Goal: Task Accomplishment & Management: Complete application form

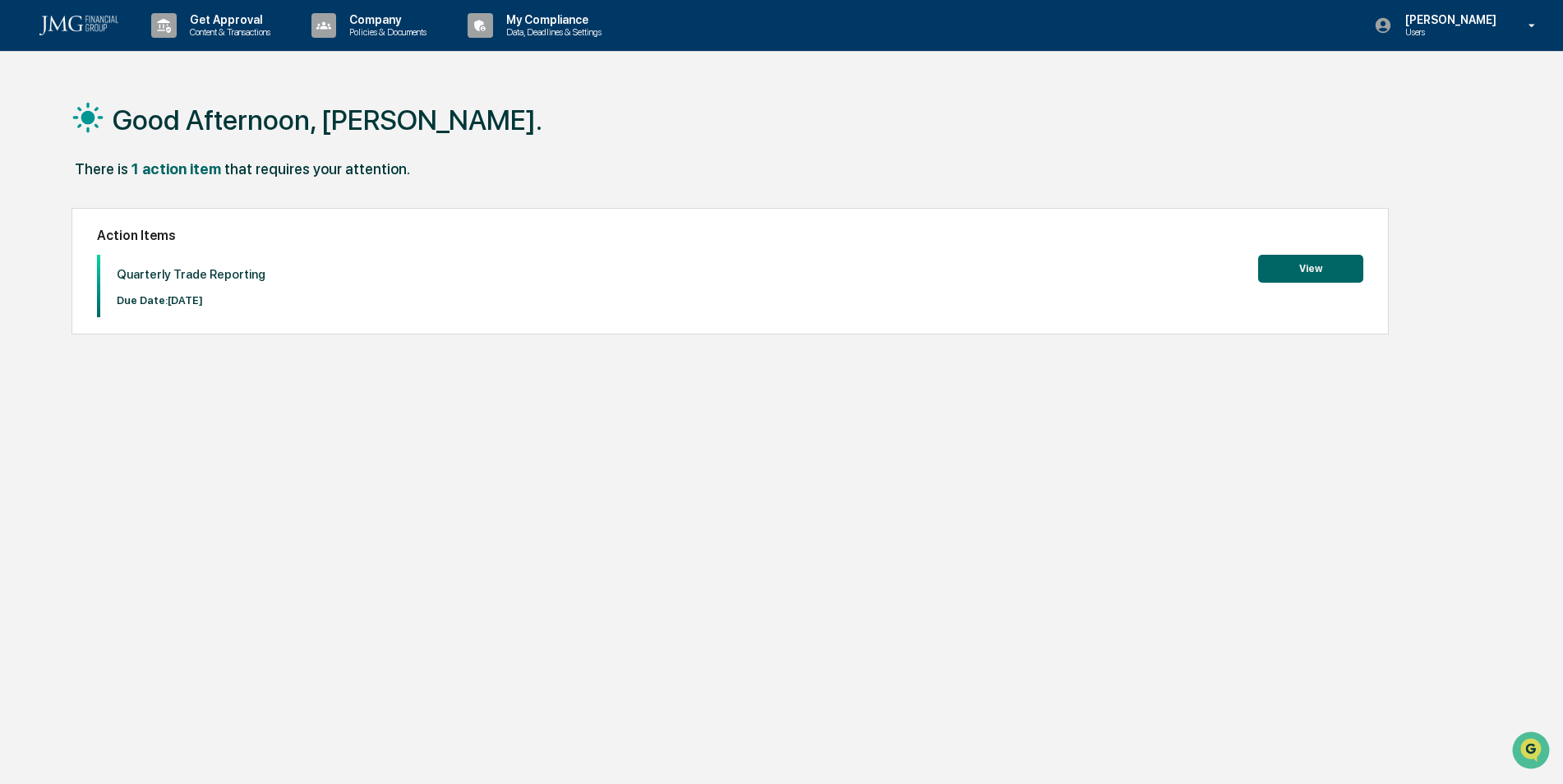
click at [1318, 264] on button "View" at bounding box center [1310, 269] width 105 height 28
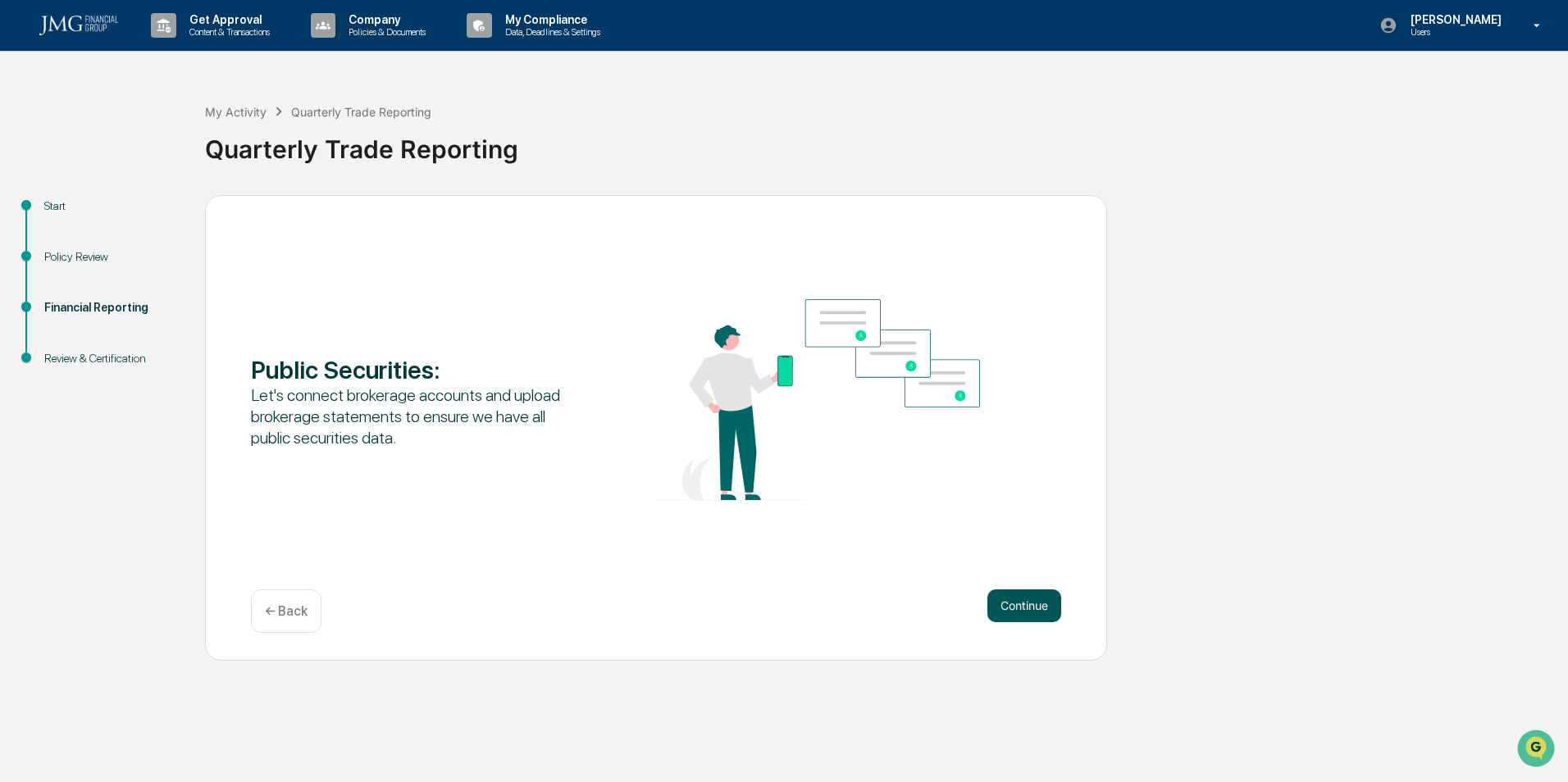
click at [1021, 607] on button "Continue" at bounding box center [1023, 606] width 74 height 33
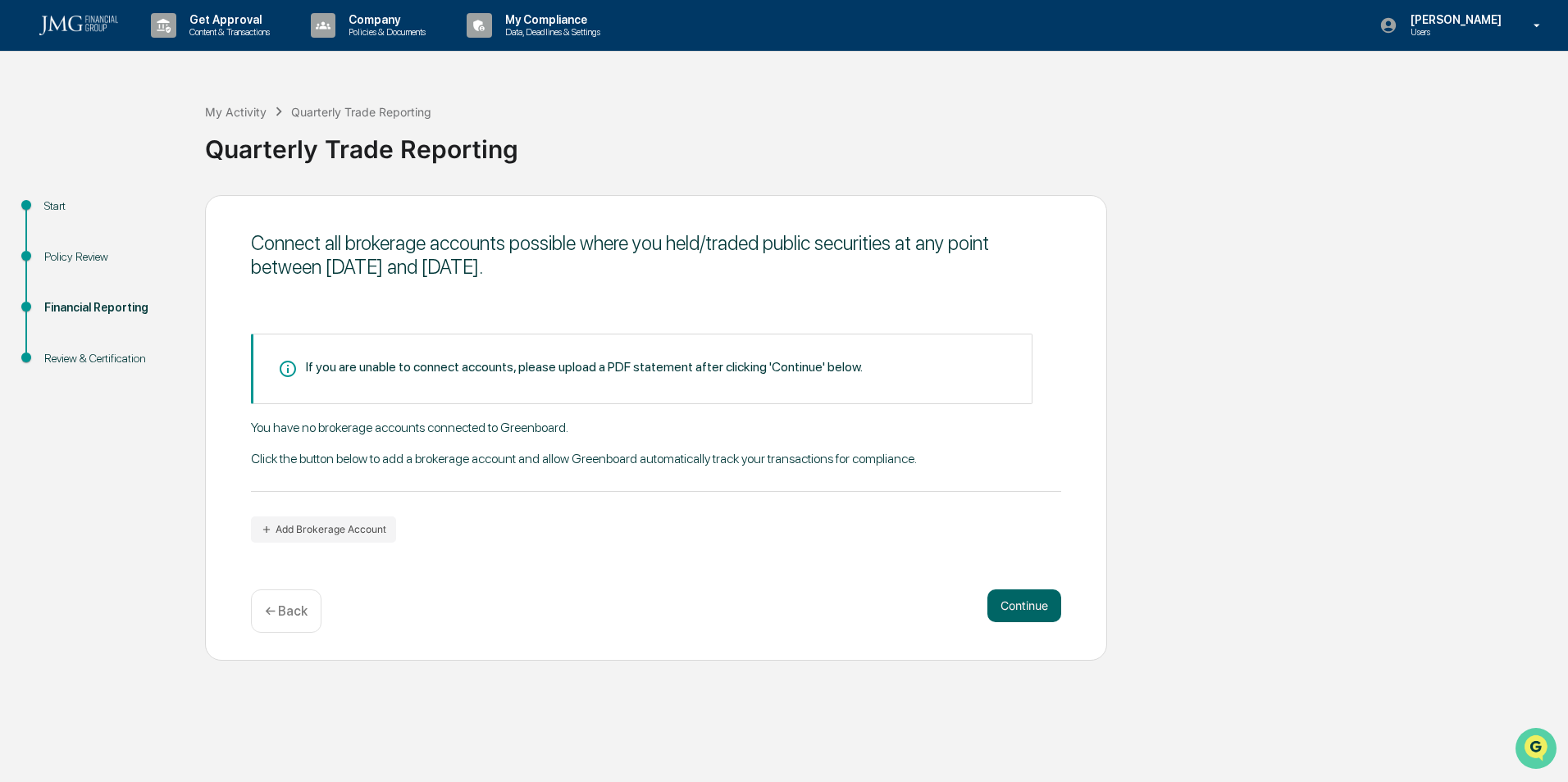
click at [1526, 741] on img "Open customer support" at bounding box center [1536, 748] width 41 height 33
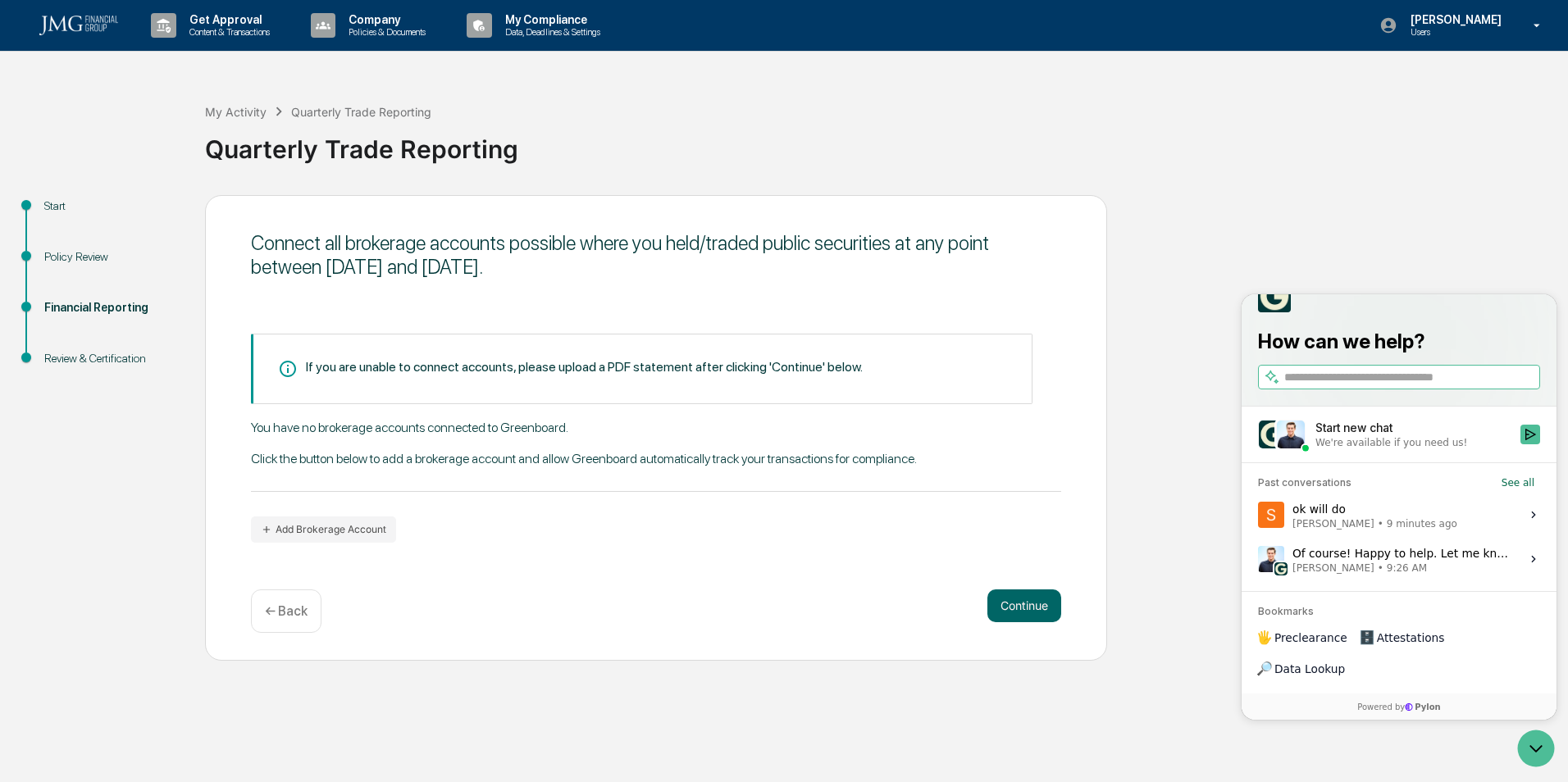
click at [1386, 530] on span "9 minutes ago" at bounding box center [1421, 523] width 70 height 13
click at [1257, 516] on button "View issue" at bounding box center [1257, 515] width 1 height 1
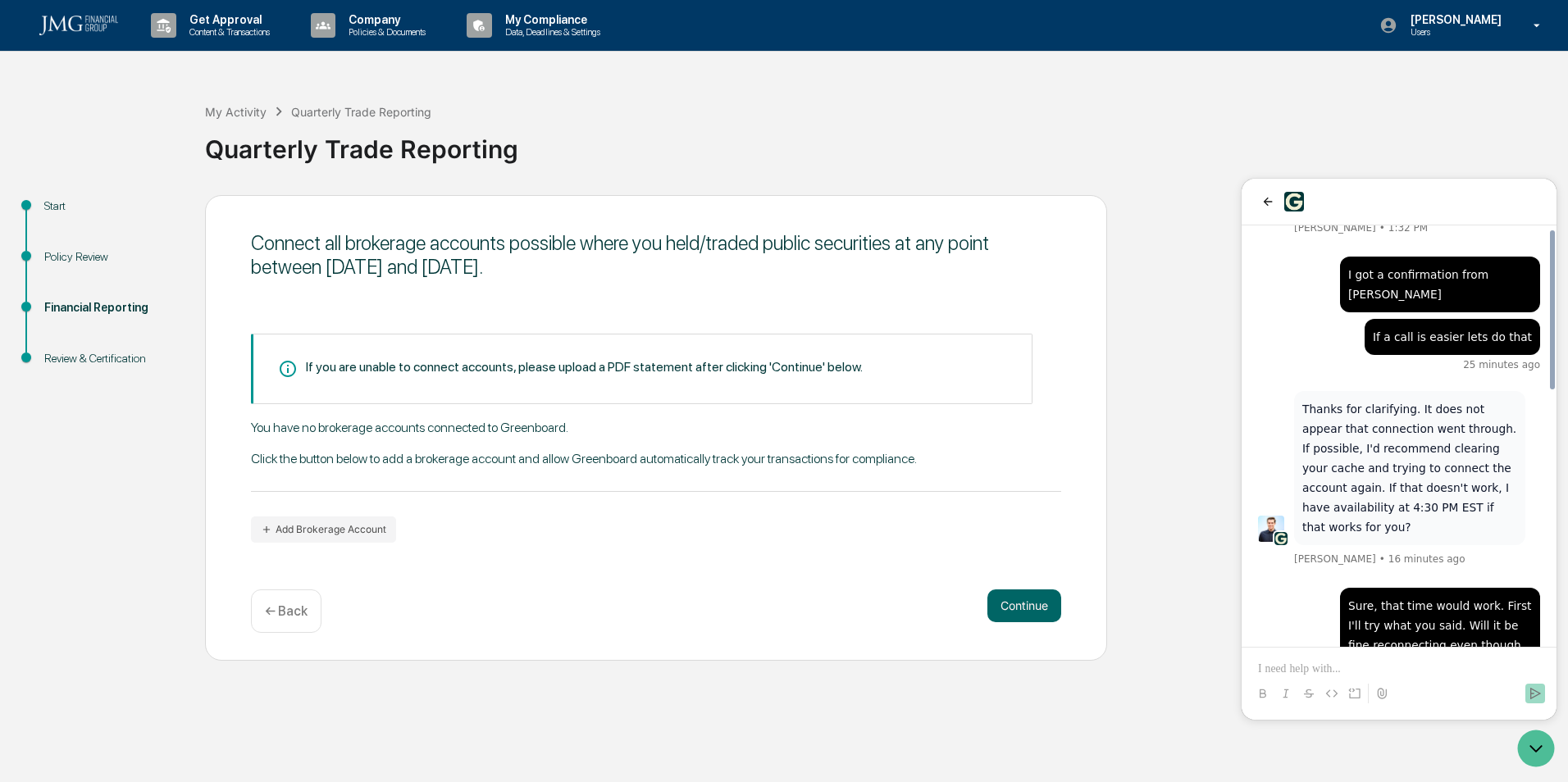
scroll to position [339, 0]
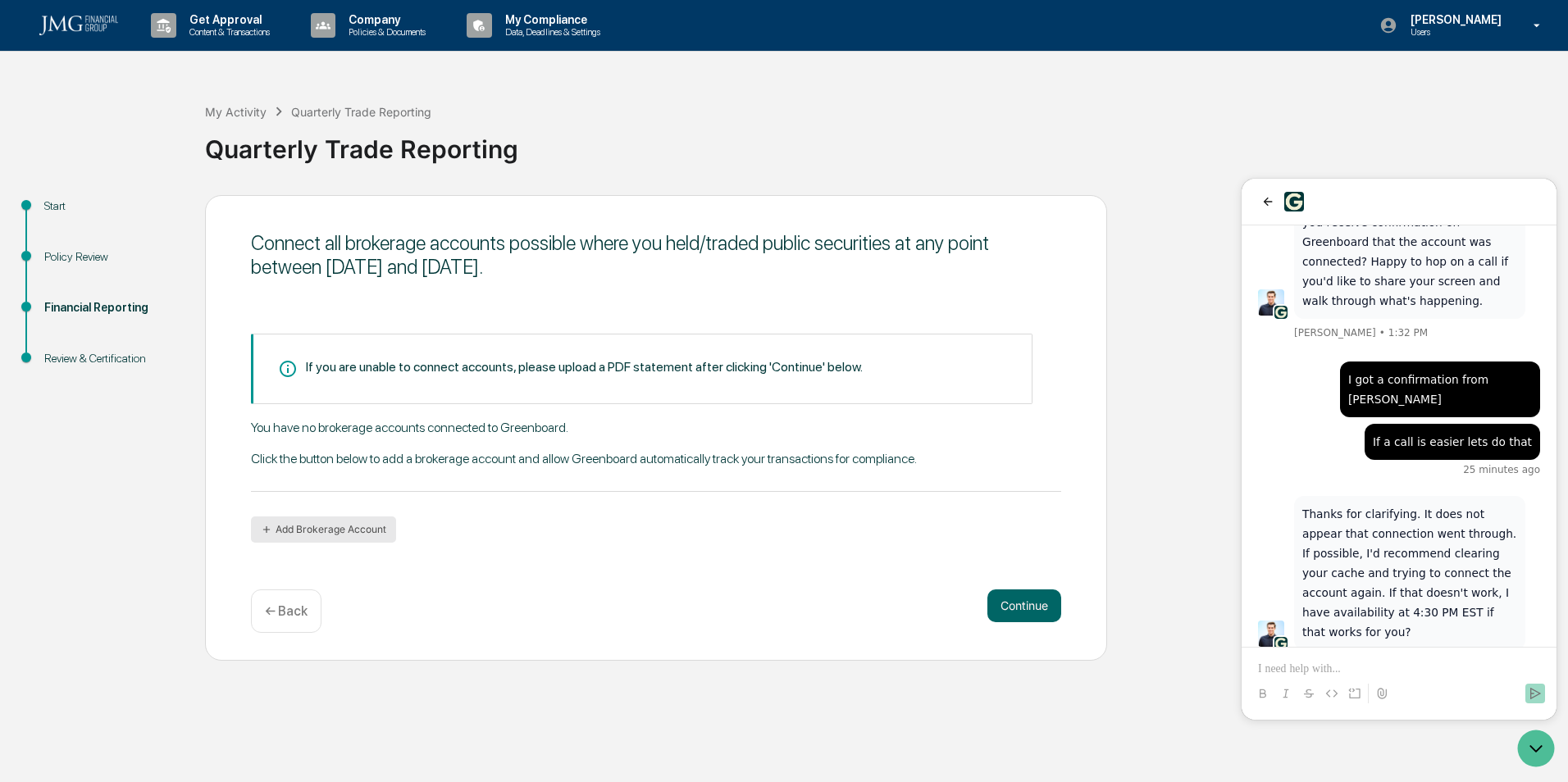
click at [281, 521] on button "Add Brokerage Account" at bounding box center [323, 529] width 145 height 26
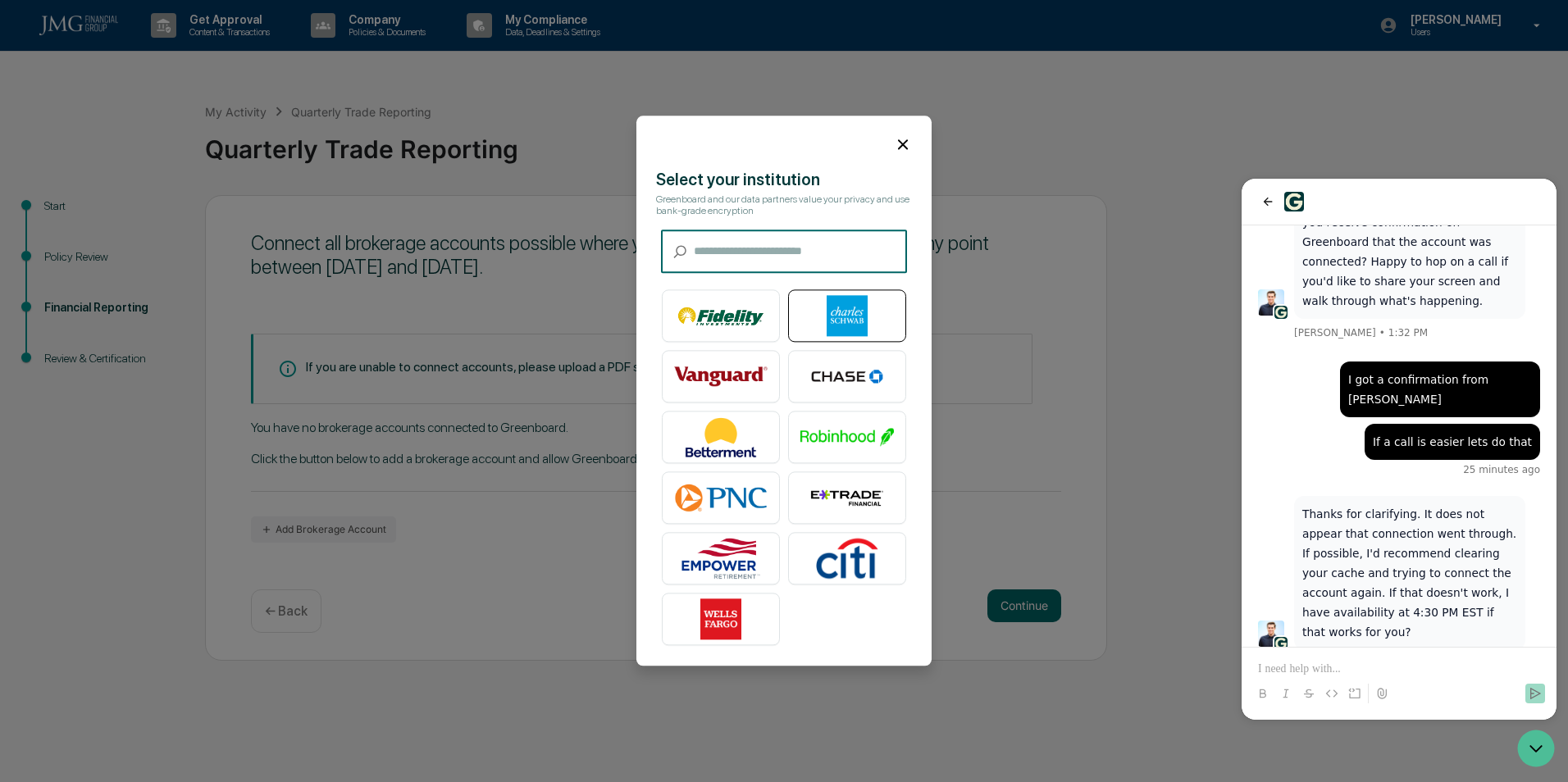
click at [849, 308] on img at bounding box center [847, 316] width 93 height 41
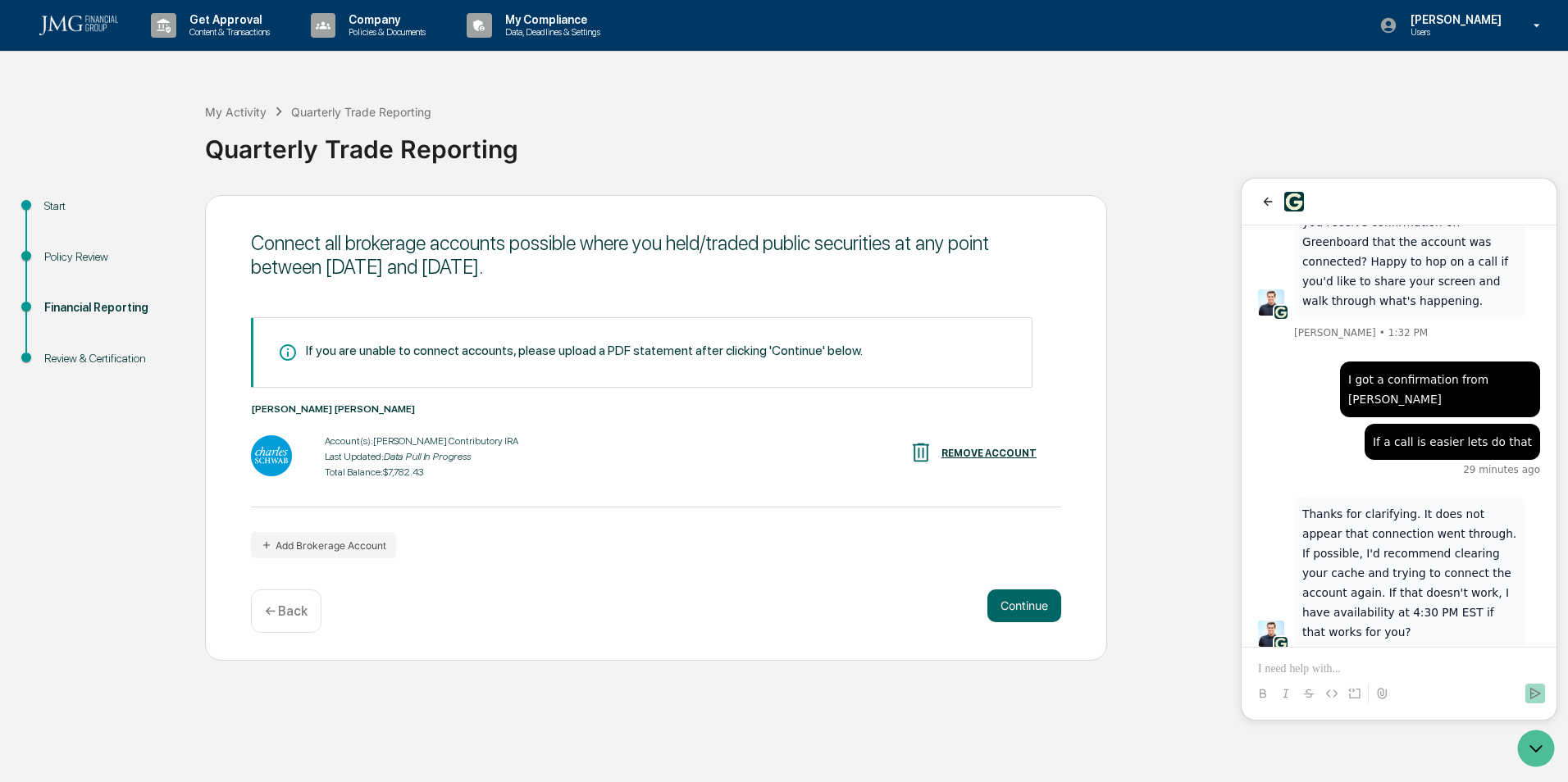
click at [425, 442] on div "Account(s): [PERSON_NAME] Contributory IRA" at bounding box center [422, 441] width 193 height 12
drag, startPoint x: 414, startPoint y: 475, endPoint x: 382, endPoint y: 467, distance: 33.0
click at [382, 467] on div "Total Balance: $7,782.43" at bounding box center [422, 472] width 193 height 12
drag, startPoint x: 382, startPoint y: 467, endPoint x: 391, endPoint y: 472, distance: 10.3
click at [391, 472] on div "Total Balance: $7,782.43" at bounding box center [422, 472] width 193 height 12
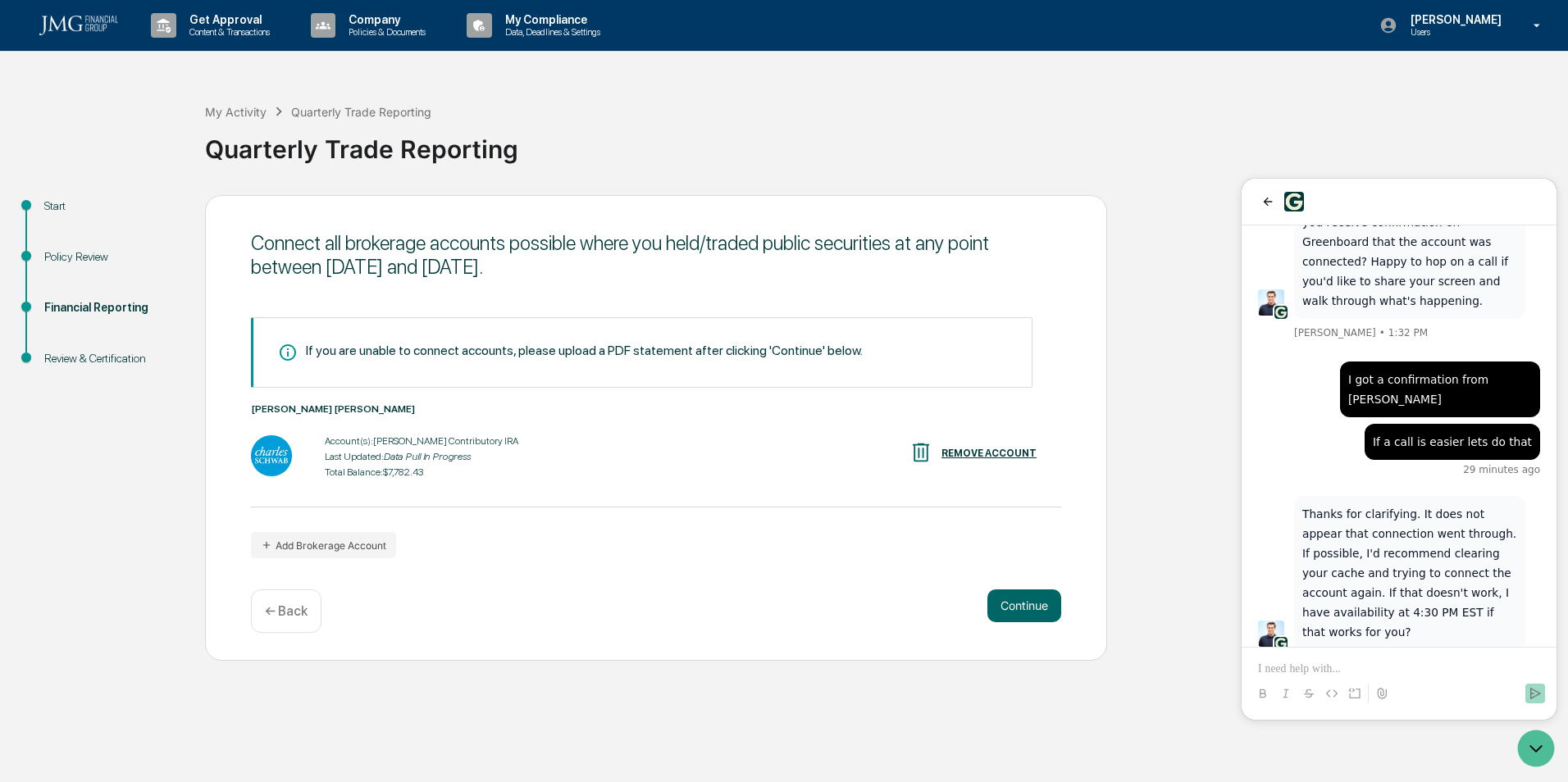
click at [438, 447] on div "Account(s): [PERSON_NAME] Contributory IRA" at bounding box center [422, 441] width 193 height 12
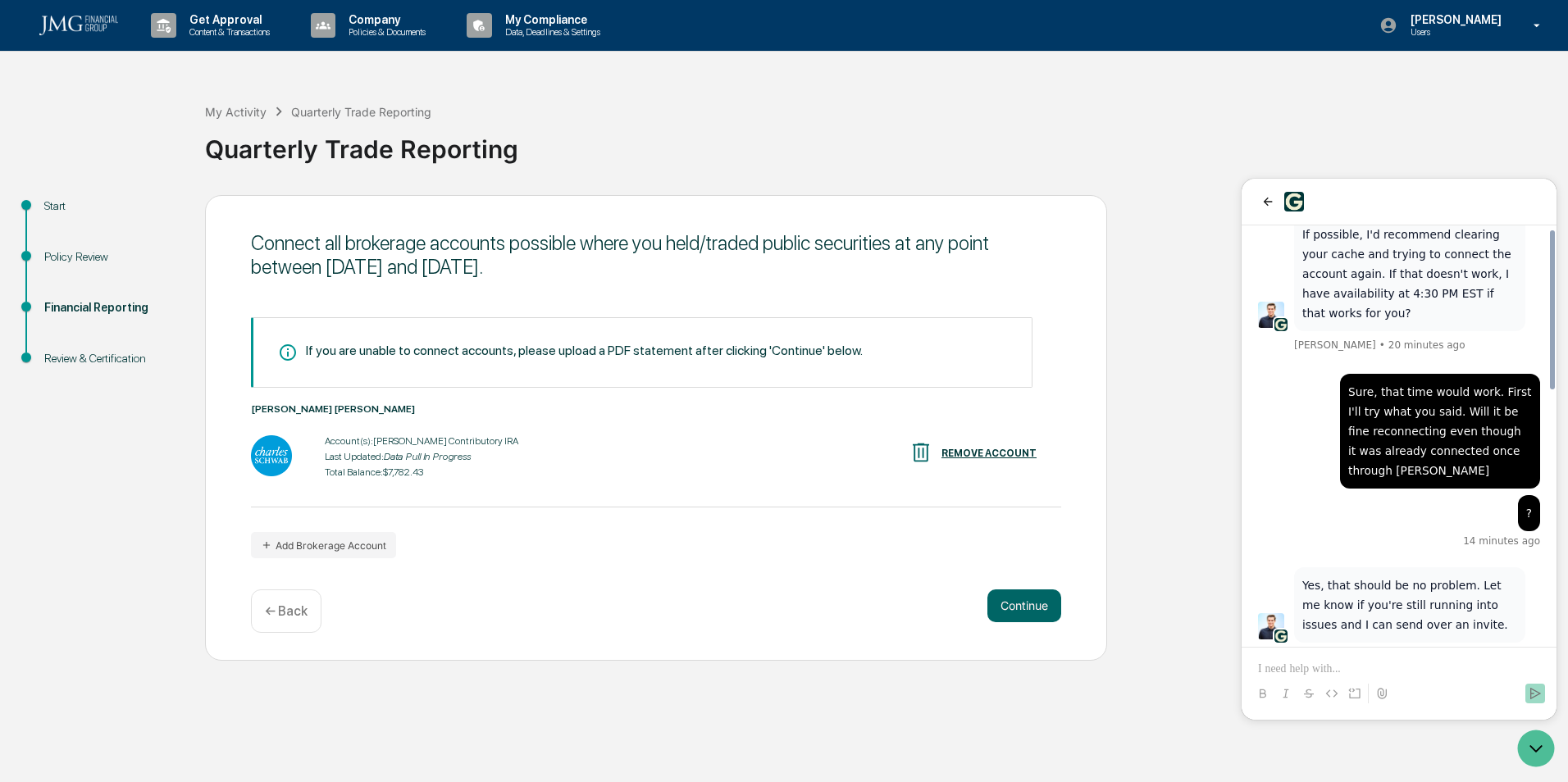
scroll to position [667, 0]
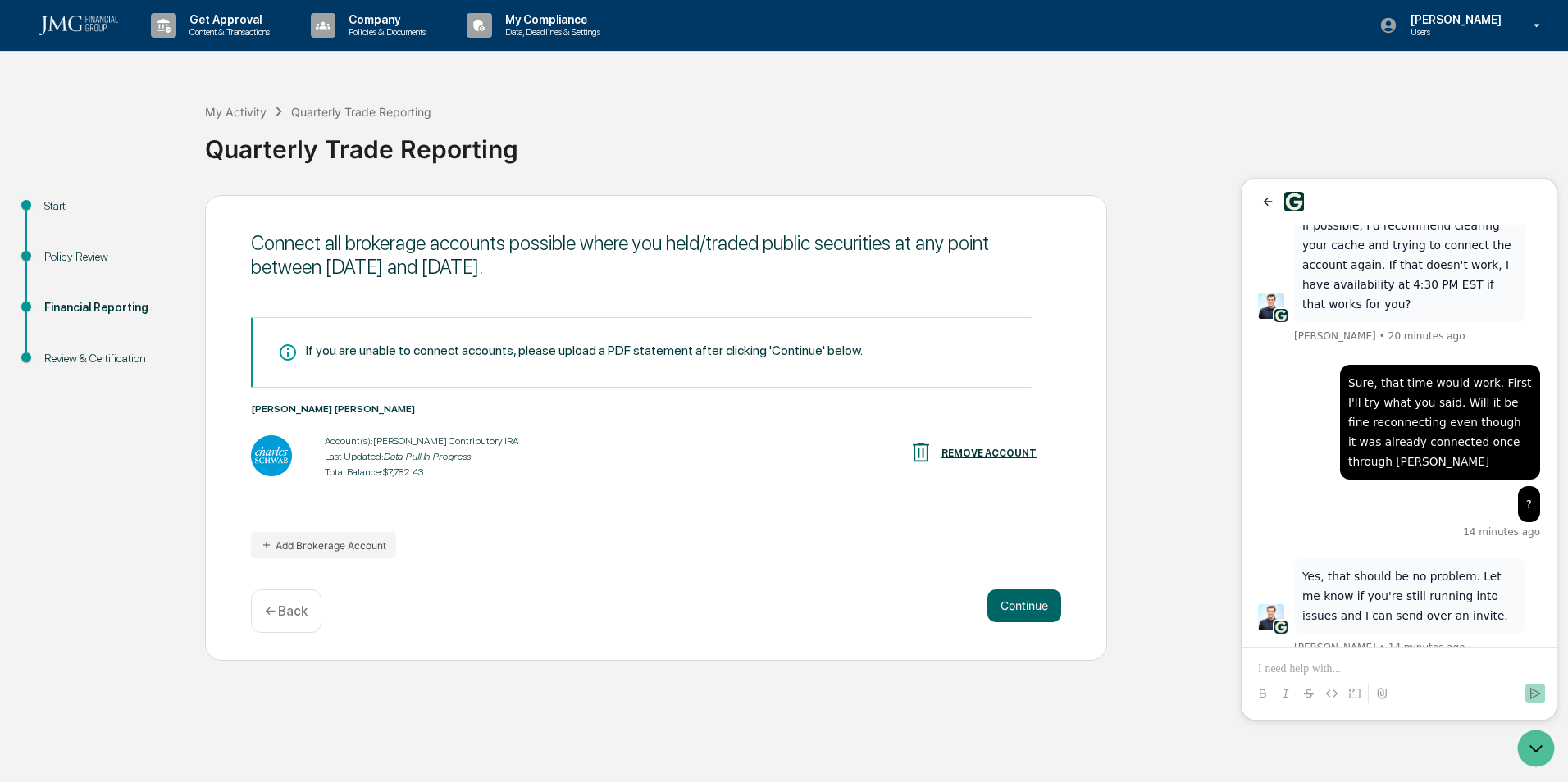
click at [1386, 651] on div at bounding box center [1399, 678] width 302 height 62
click at [1386, 665] on p at bounding box center [1398, 668] width 282 height 16
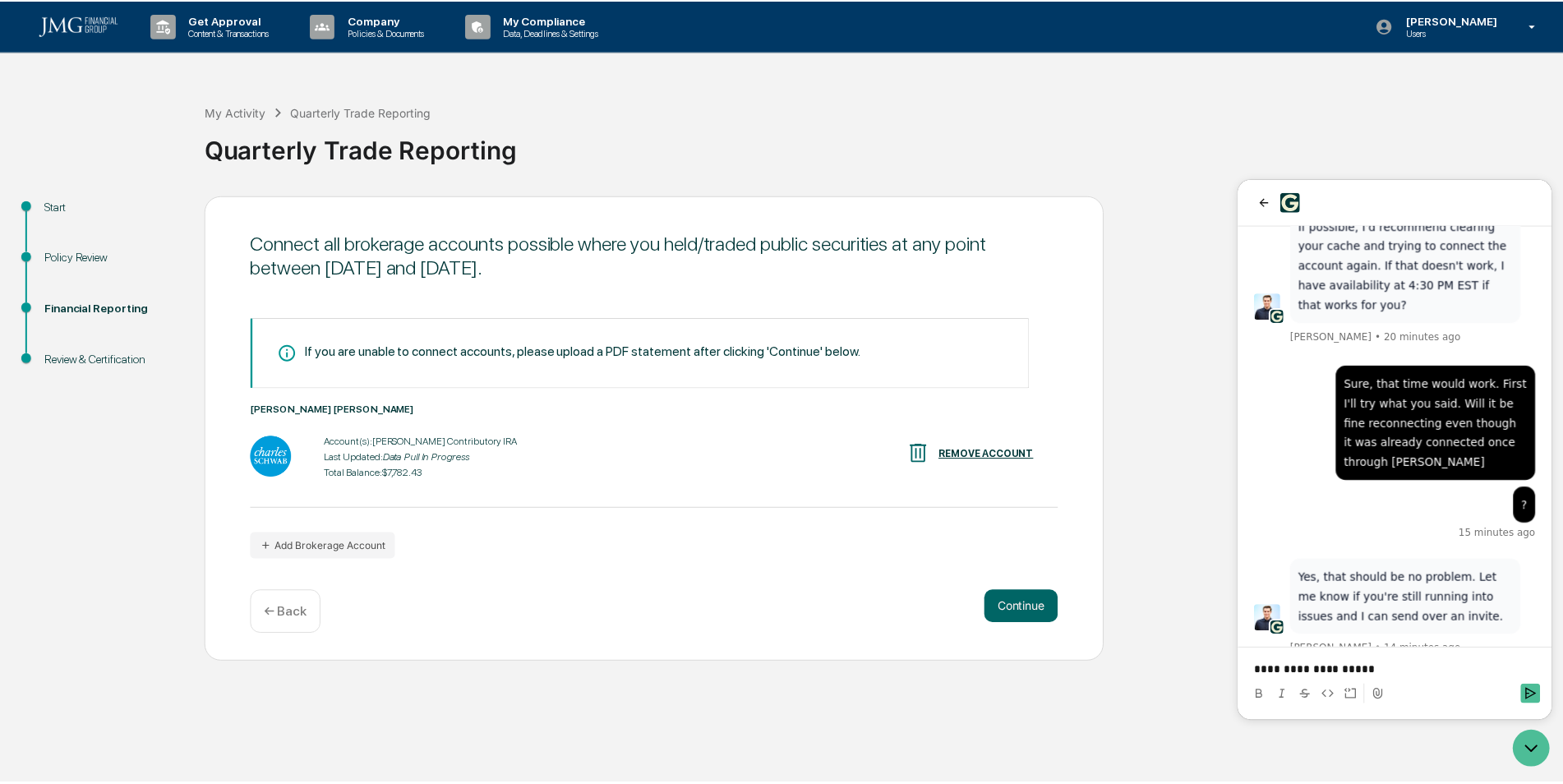
scroll to position [741, 0]
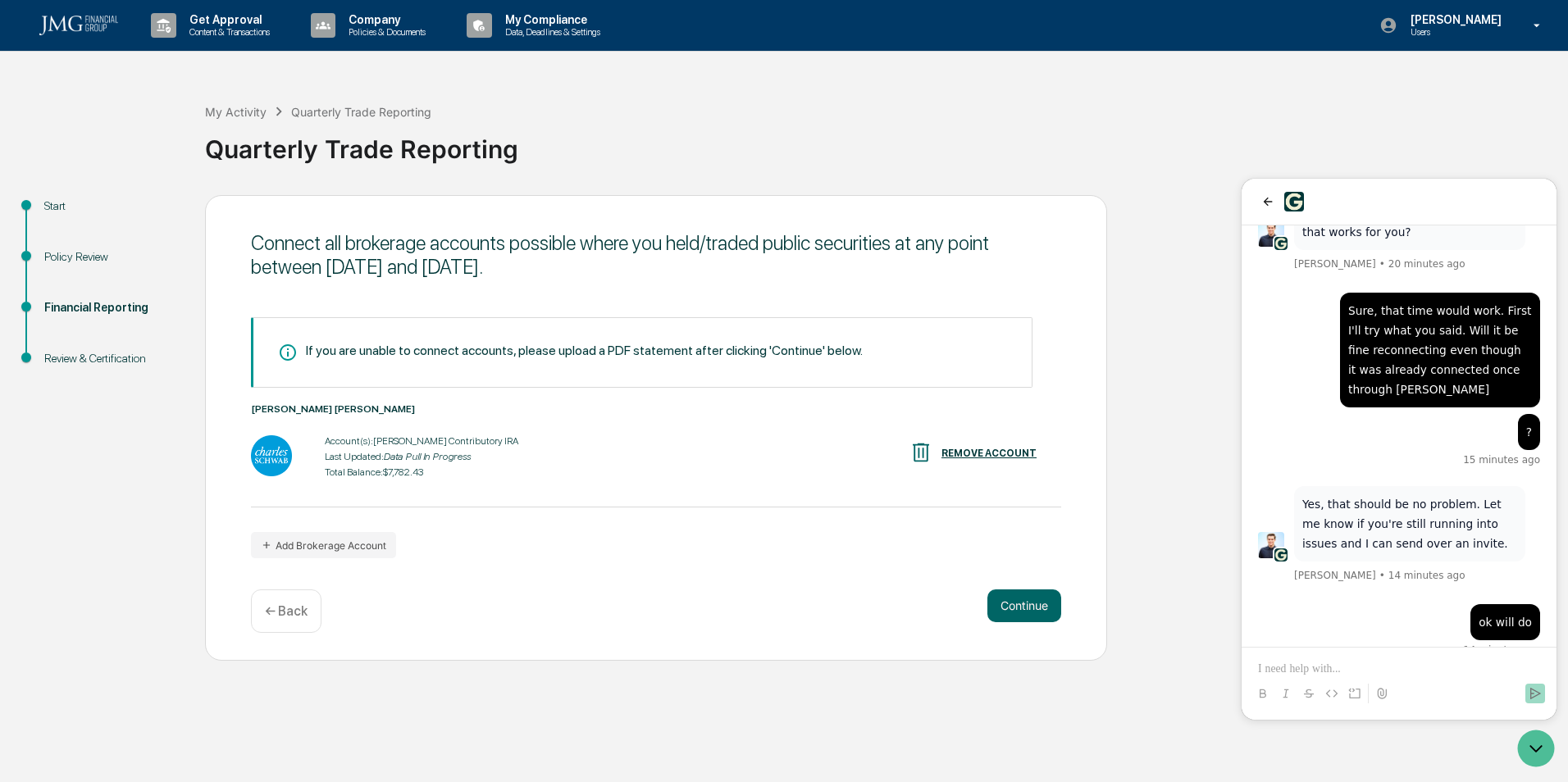
click at [1454, 165] on div "Quarterly Trade Reporting" at bounding box center [882, 146] width 1354 height 49
click at [1272, 195] on icon "back" at bounding box center [1267, 201] width 13 height 13
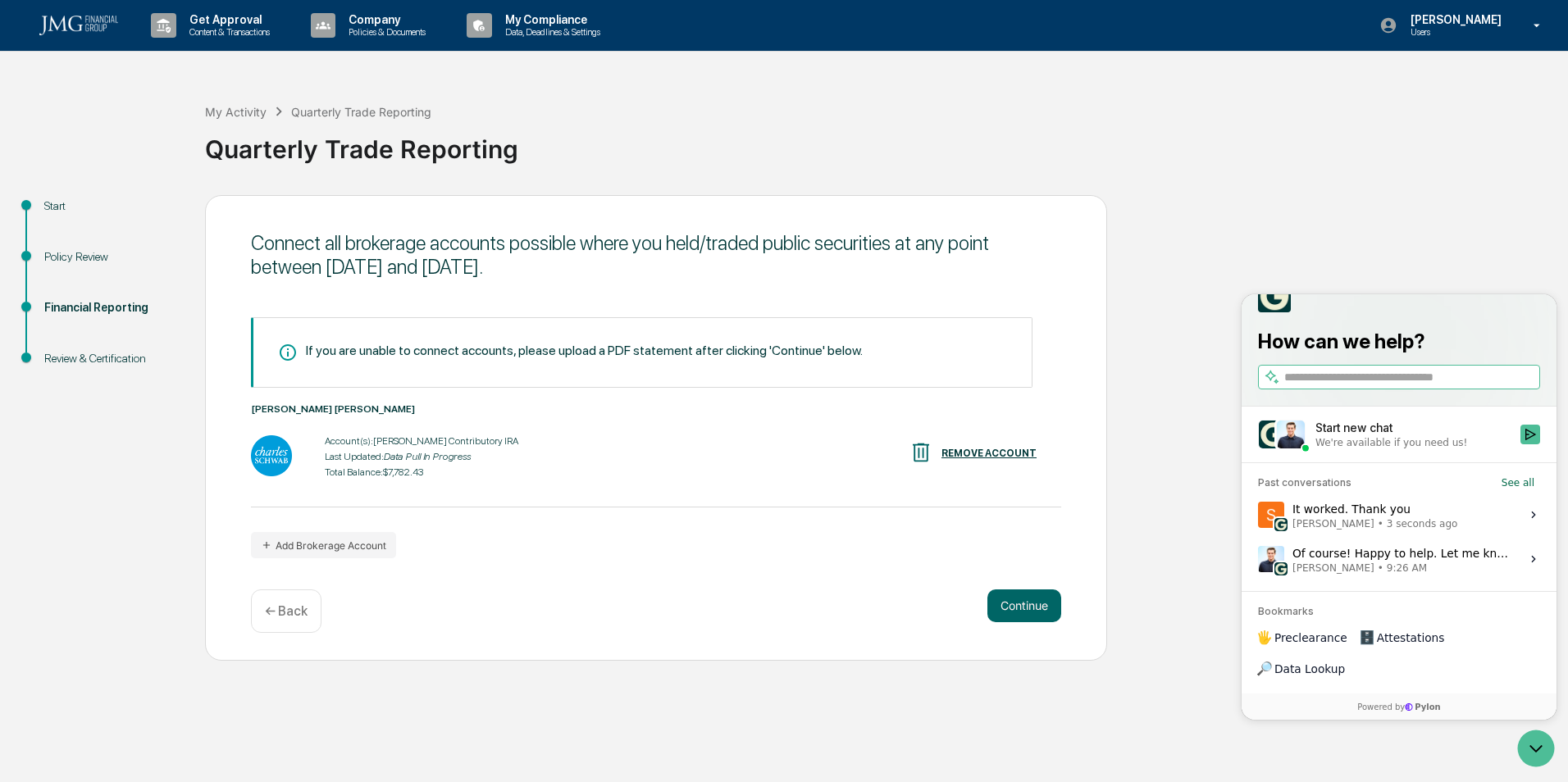
click at [1364, 247] on div "Start Policy Review Financial Reporting Review & Certification Connect all brok…" at bounding box center [784, 427] width 1551 height 466
click at [366, 436] on div "Account(s): [PERSON_NAME] Contributory IRA" at bounding box center [422, 441] width 193 height 12
click at [369, 444] on div "Account(s): [PERSON_NAME] Contributory IRA" at bounding box center [422, 441] width 193 height 12
drag, startPoint x: 356, startPoint y: 465, endPoint x: 343, endPoint y: 459, distance: 14.3
click at [343, 459] on div "Account(s): [PERSON_NAME] Contributory IRA Last Updated: Data Pull In Progress …" at bounding box center [422, 456] width 193 height 51
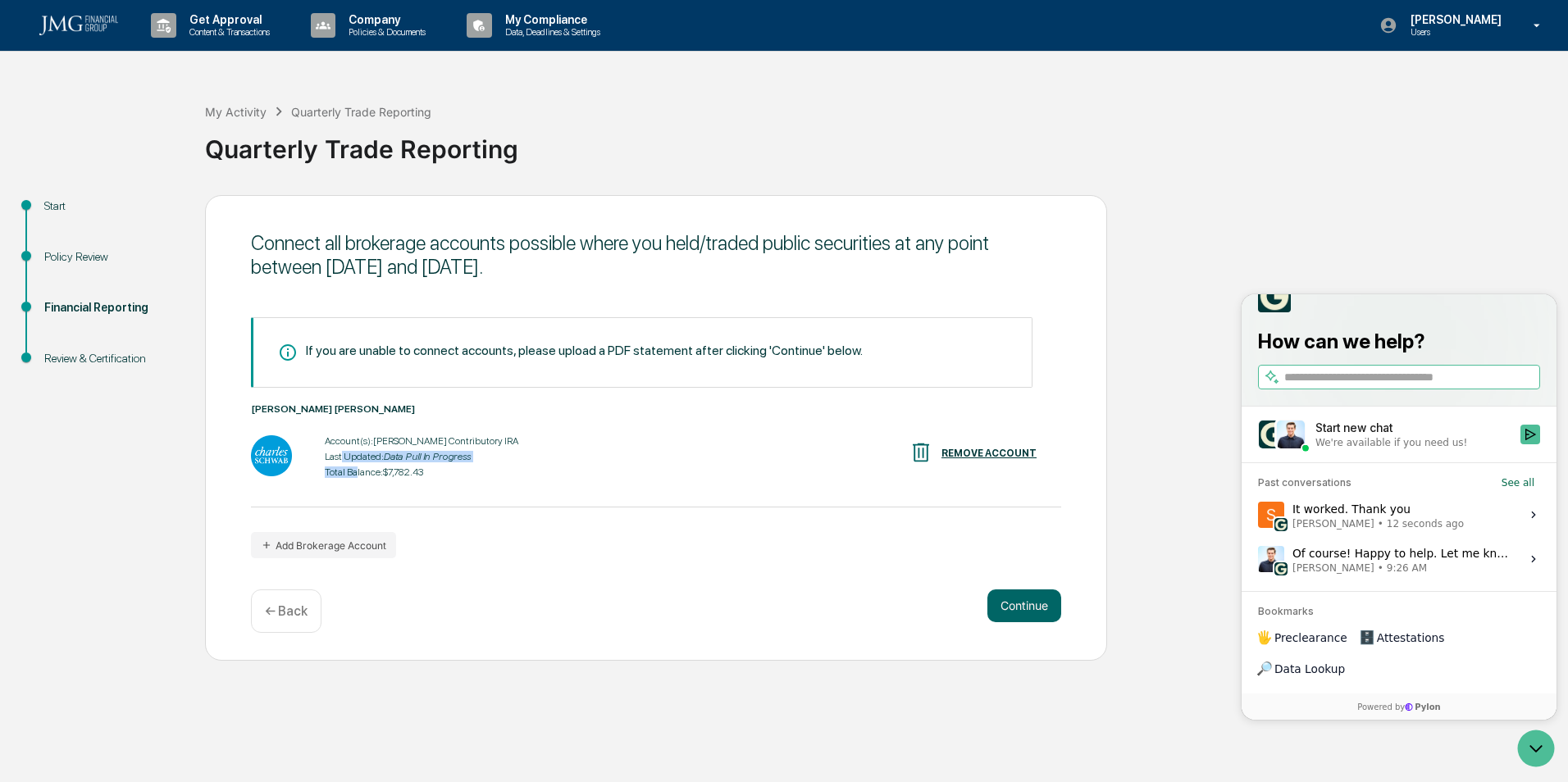
drag, startPoint x: 343, startPoint y: 459, endPoint x: 283, endPoint y: 450, distance: 60.7
click at [283, 450] on img at bounding box center [272, 455] width 41 height 41
click at [992, 602] on button "Continue" at bounding box center [1023, 606] width 74 height 33
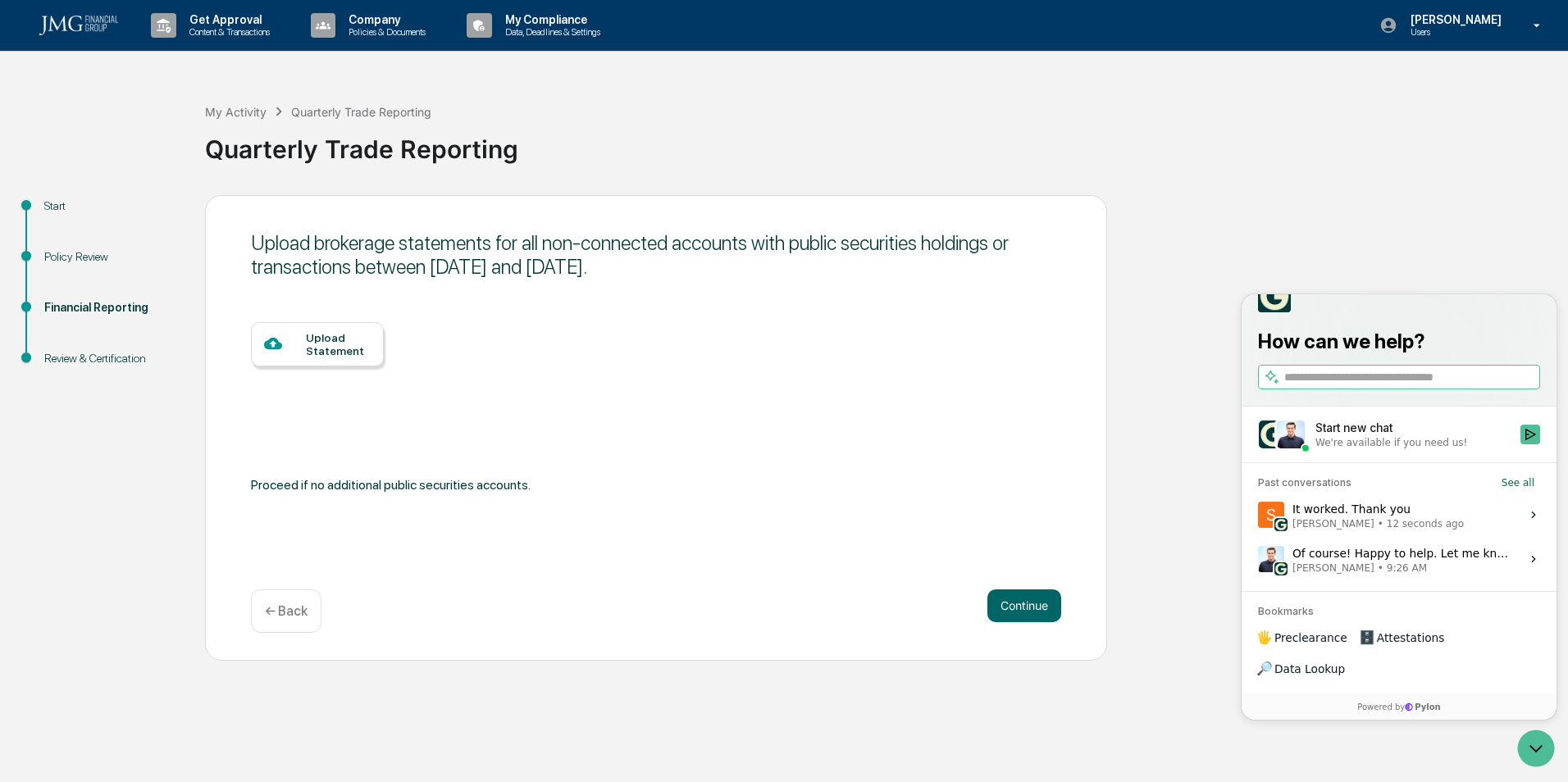
click at [294, 607] on p "← Back" at bounding box center [286, 611] width 42 height 15
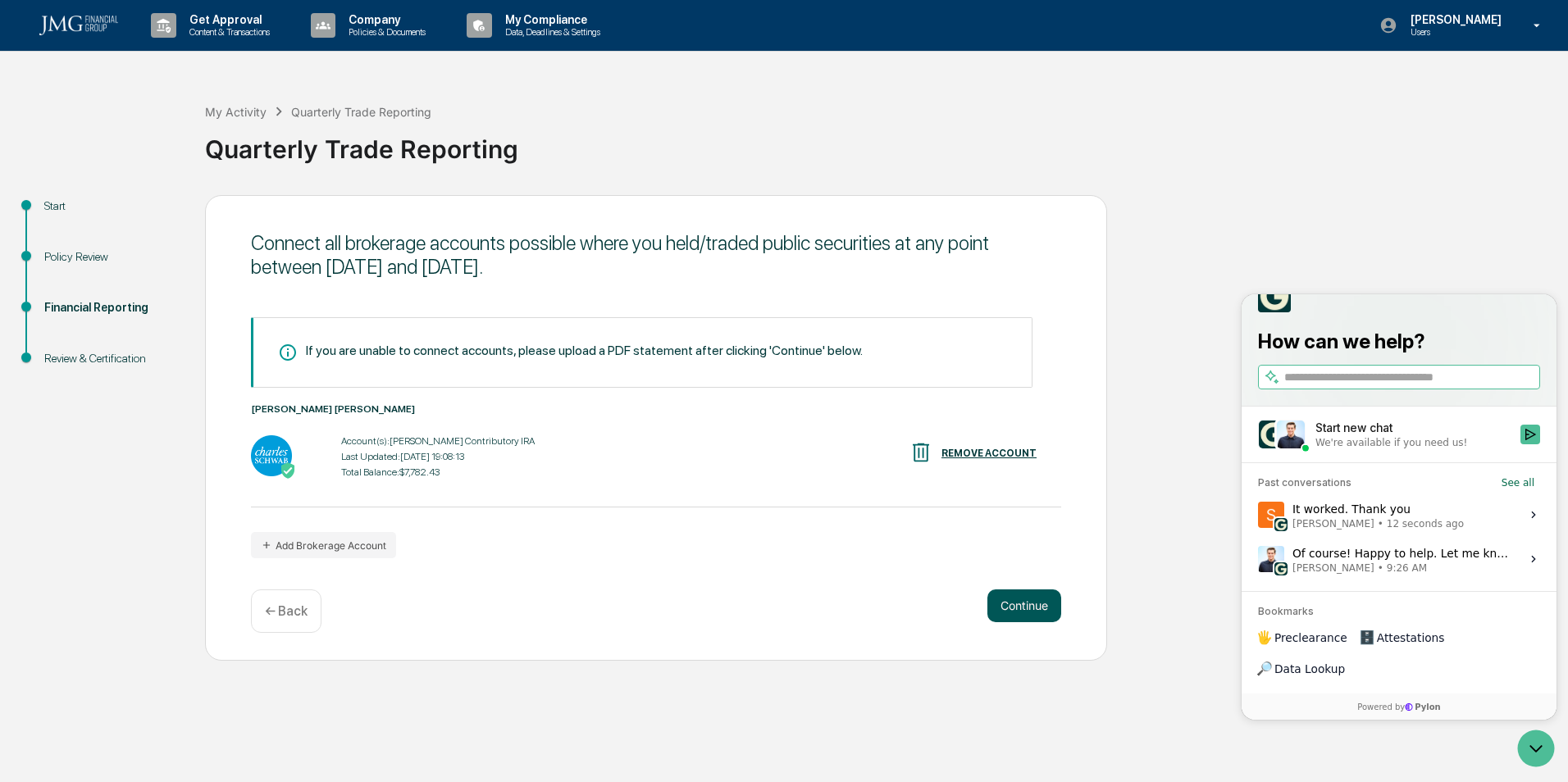
click at [1007, 598] on button "Continue" at bounding box center [1023, 606] width 74 height 33
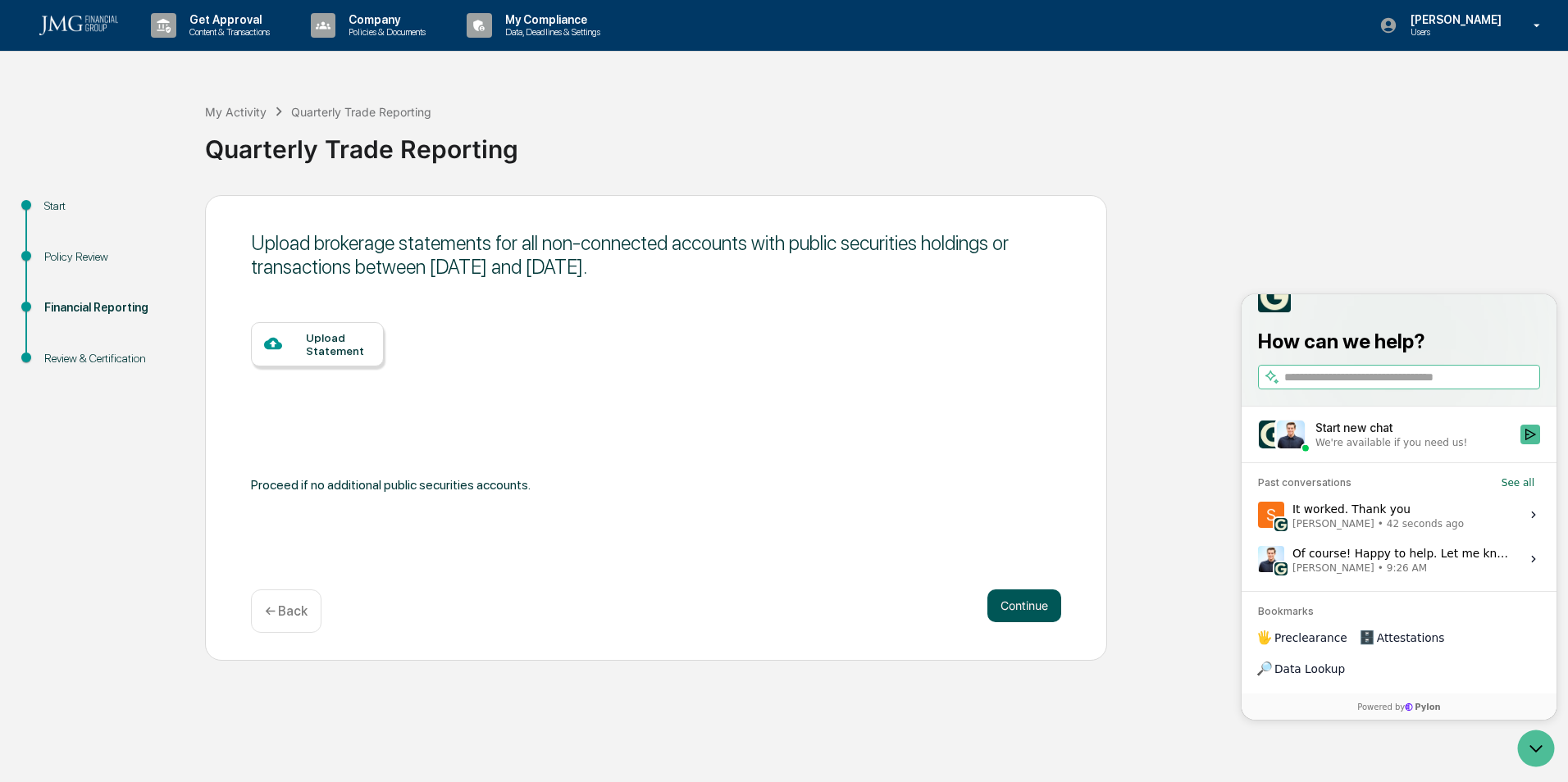
click at [1018, 597] on button "Continue" at bounding box center [1023, 606] width 74 height 33
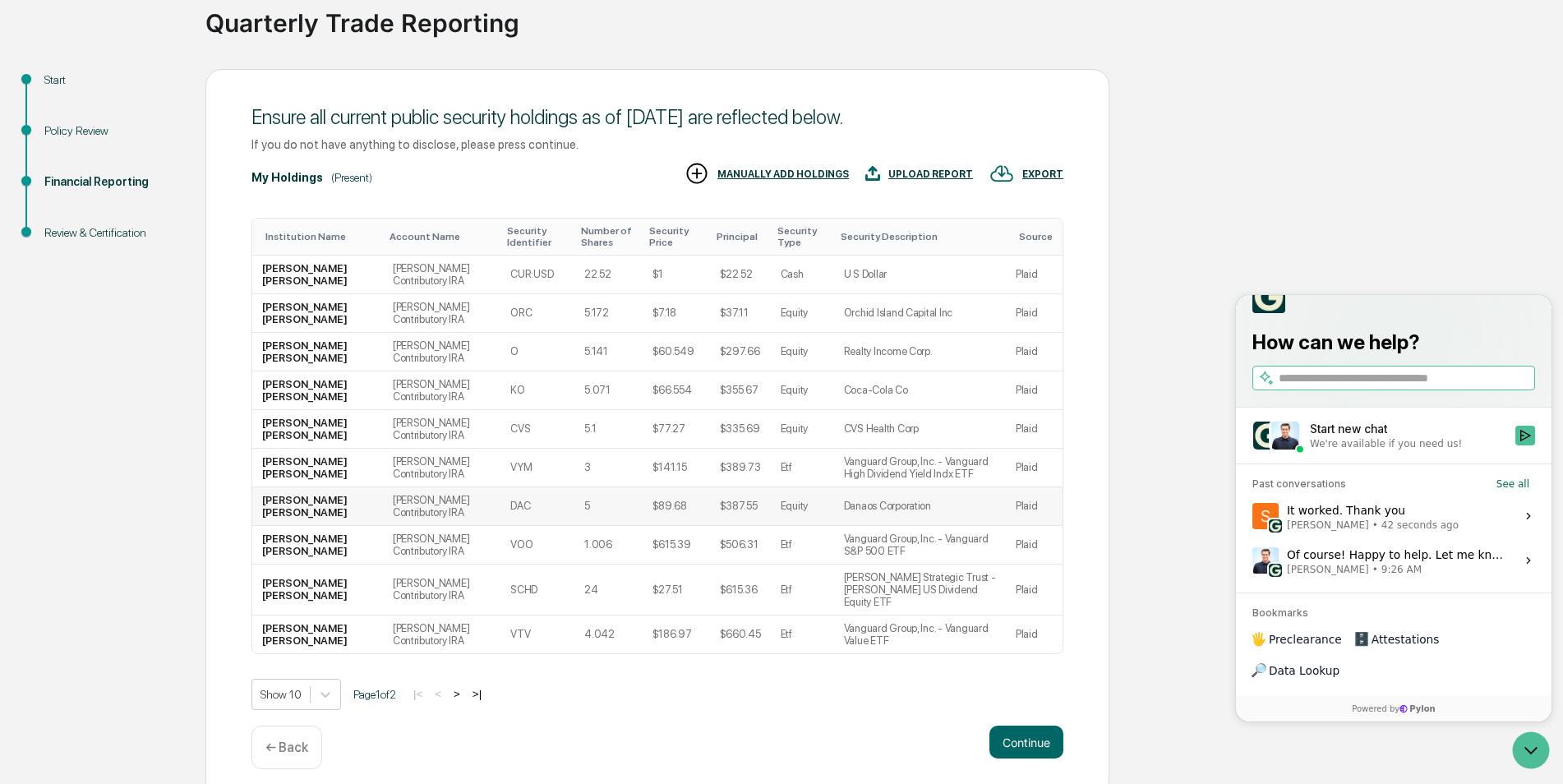
scroll to position [128, 0]
click at [465, 686] on button ">" at bounding box center [457, 693] width 16 height 14
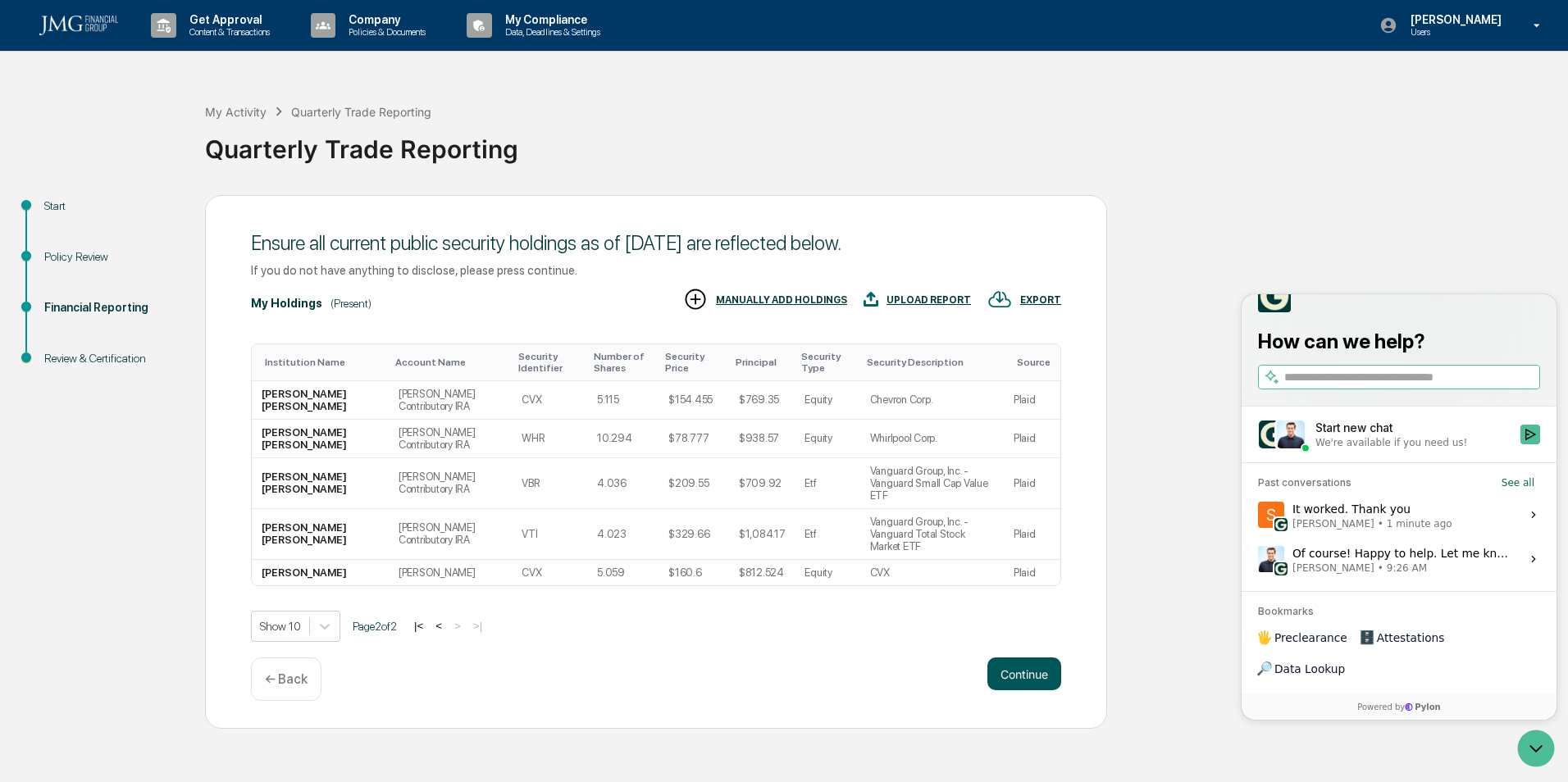
click at [1045, 657] on button "Continue" at bounding box center [1023, 673] width 74 height 33
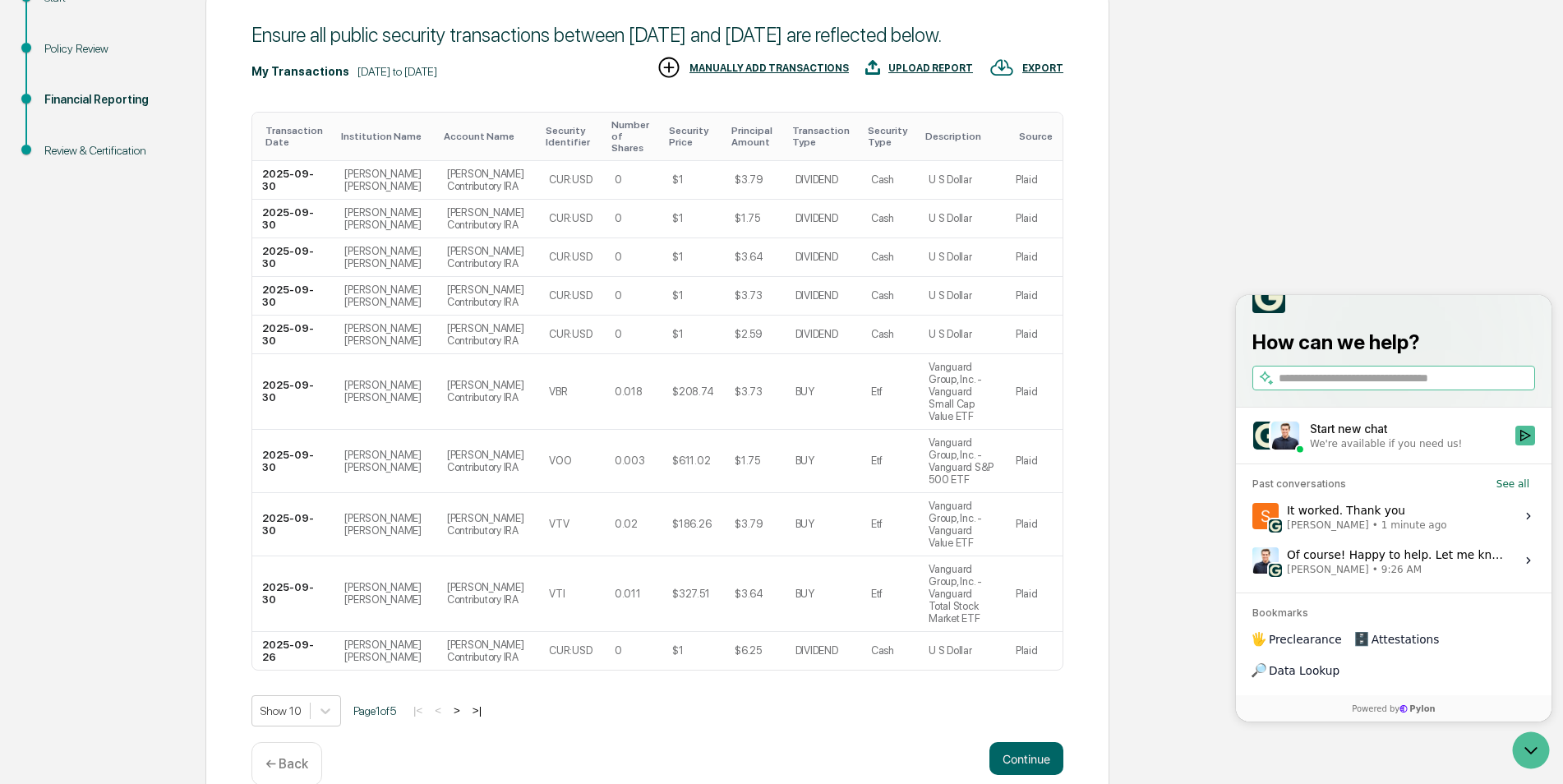
scroll to position [251, 0]
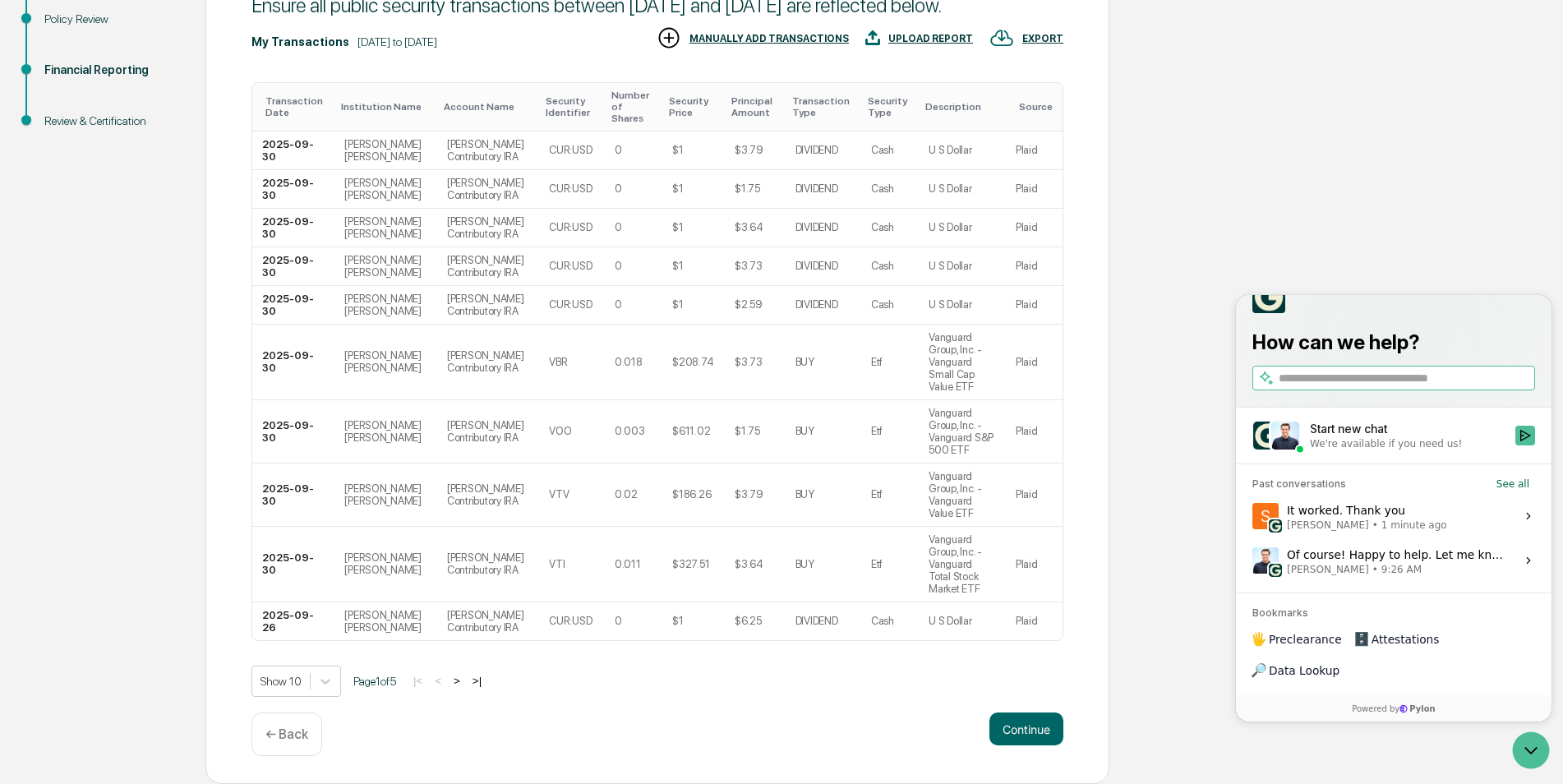
click at [465, 685] on button ">" at bounding box center [457, 680] width 16 height 14
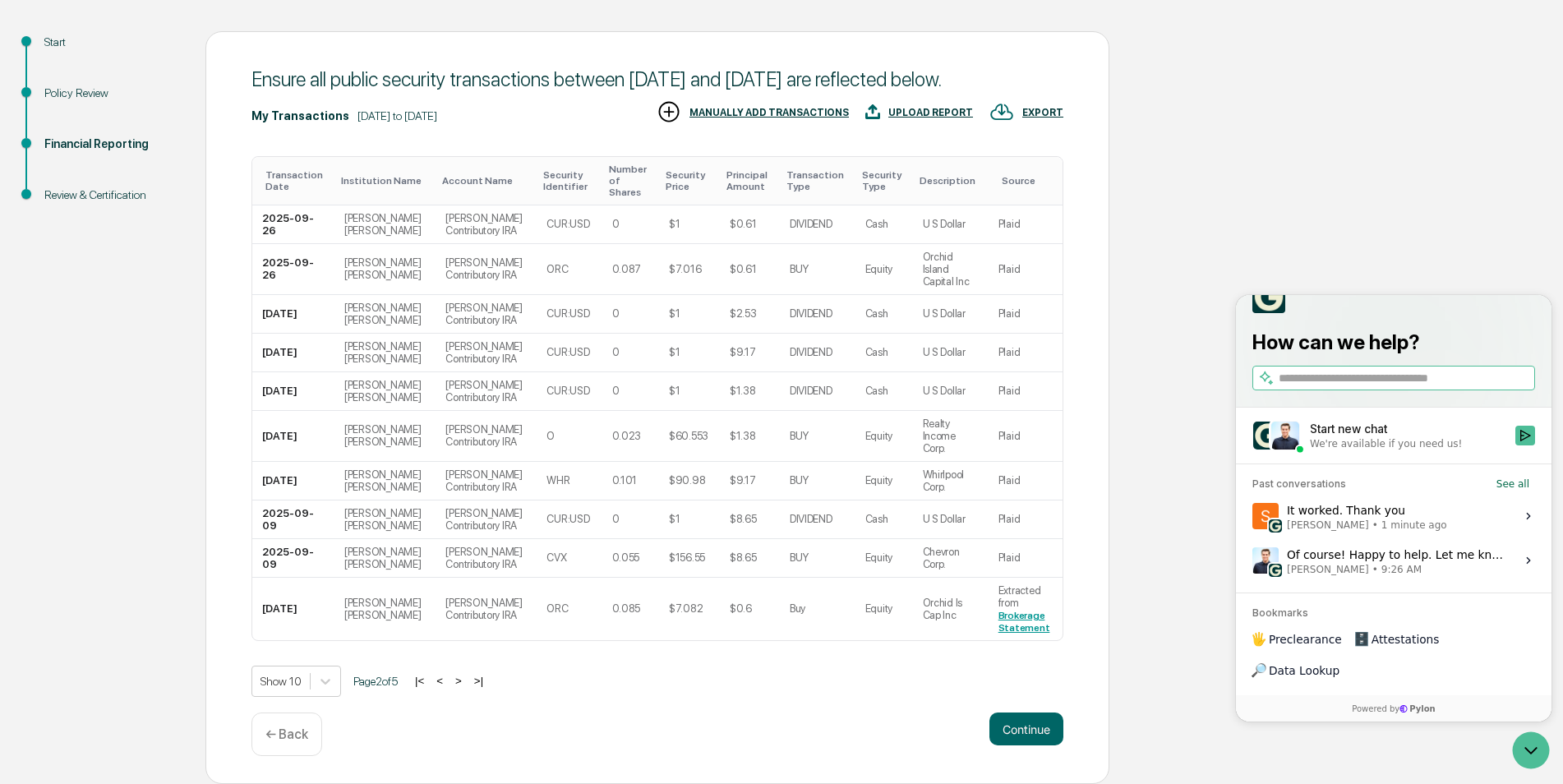
click at [466, 688] on button ">" at bounding box center [458, 680] width 16 height 14
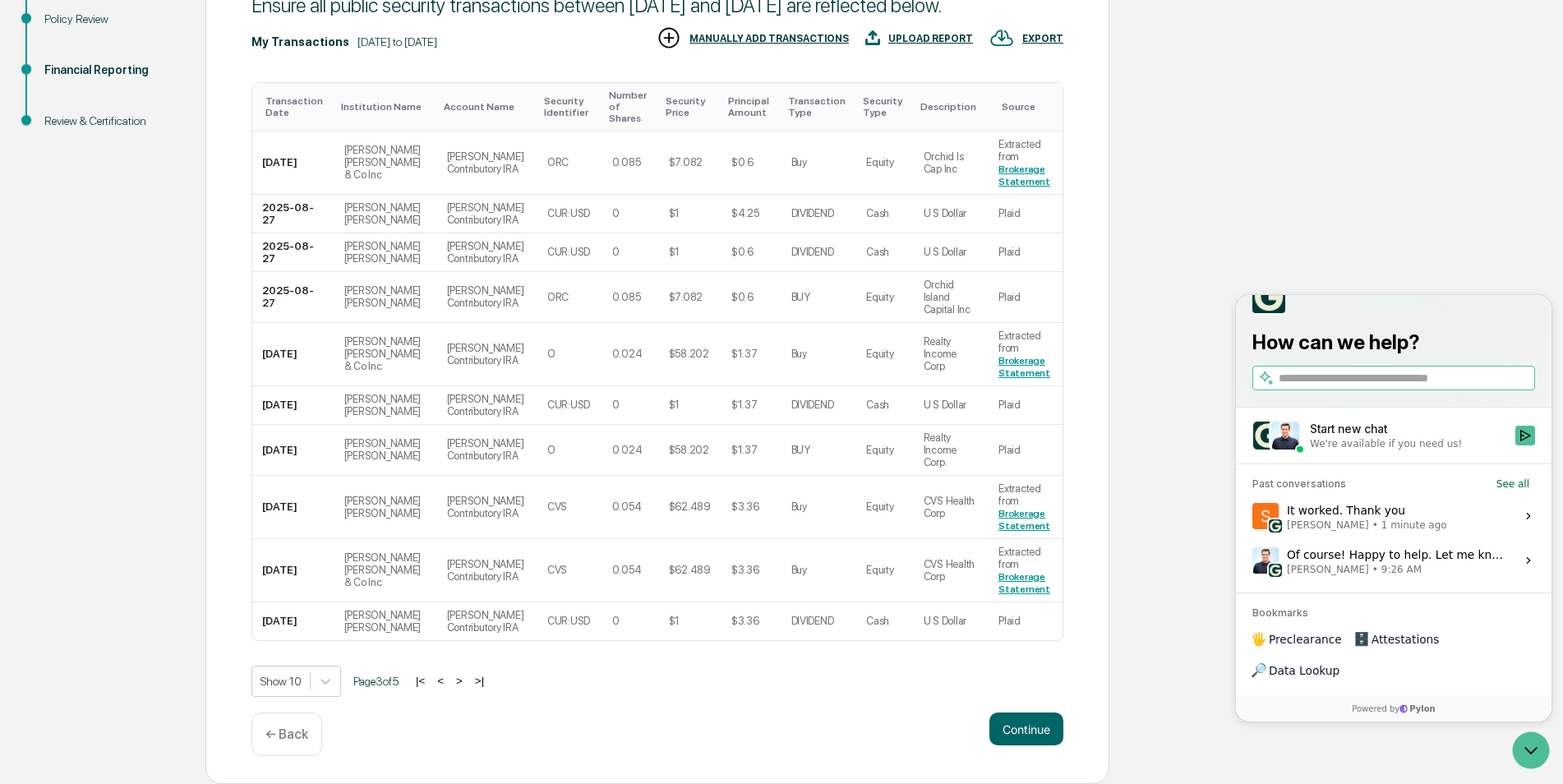
click at [449, 688] on button "<" at bounding box center [440, 680] width 16 height 14
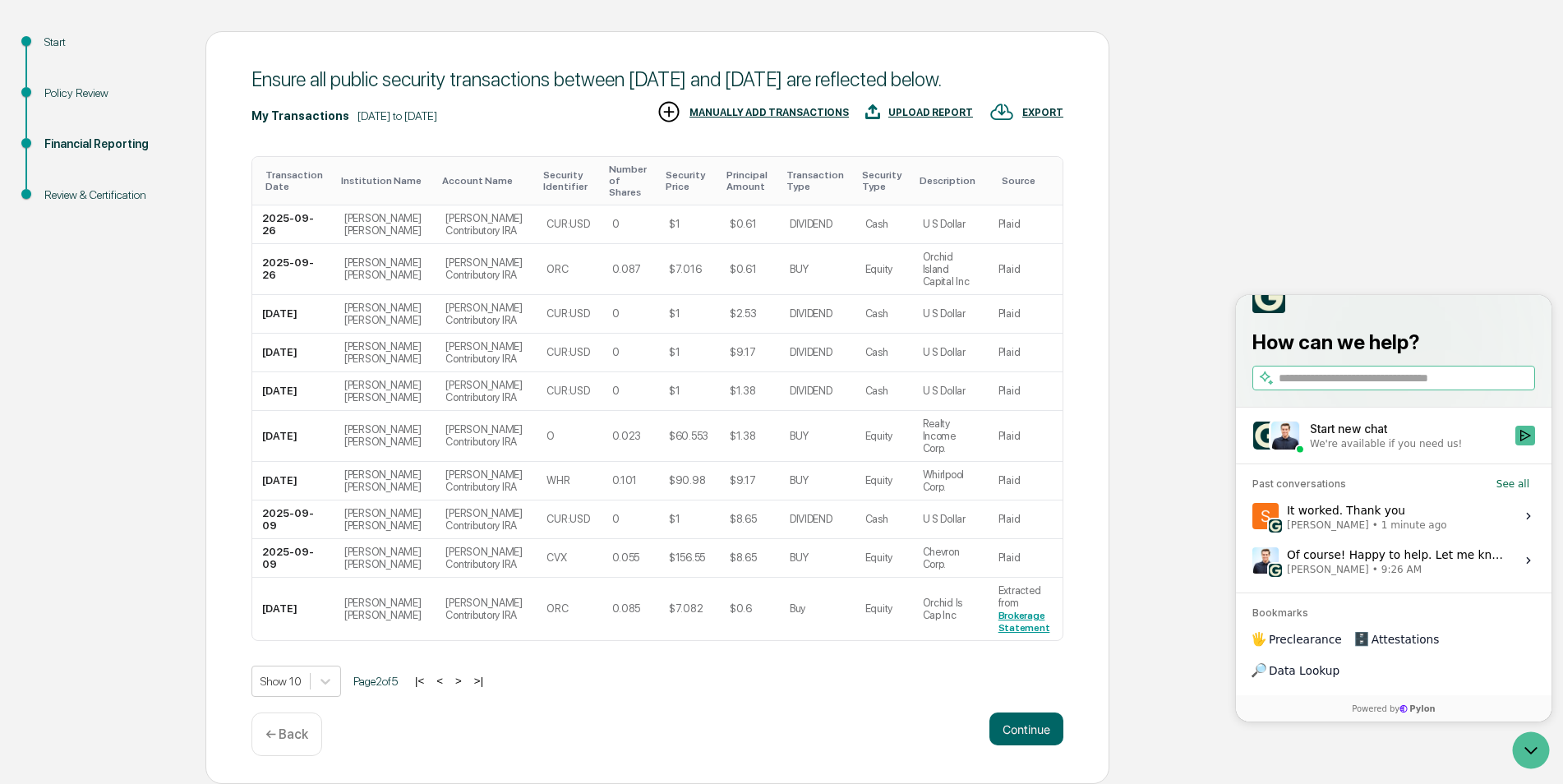
click at [463, 688] on button ">" at bounding box center [458, 680] width 16 height 14
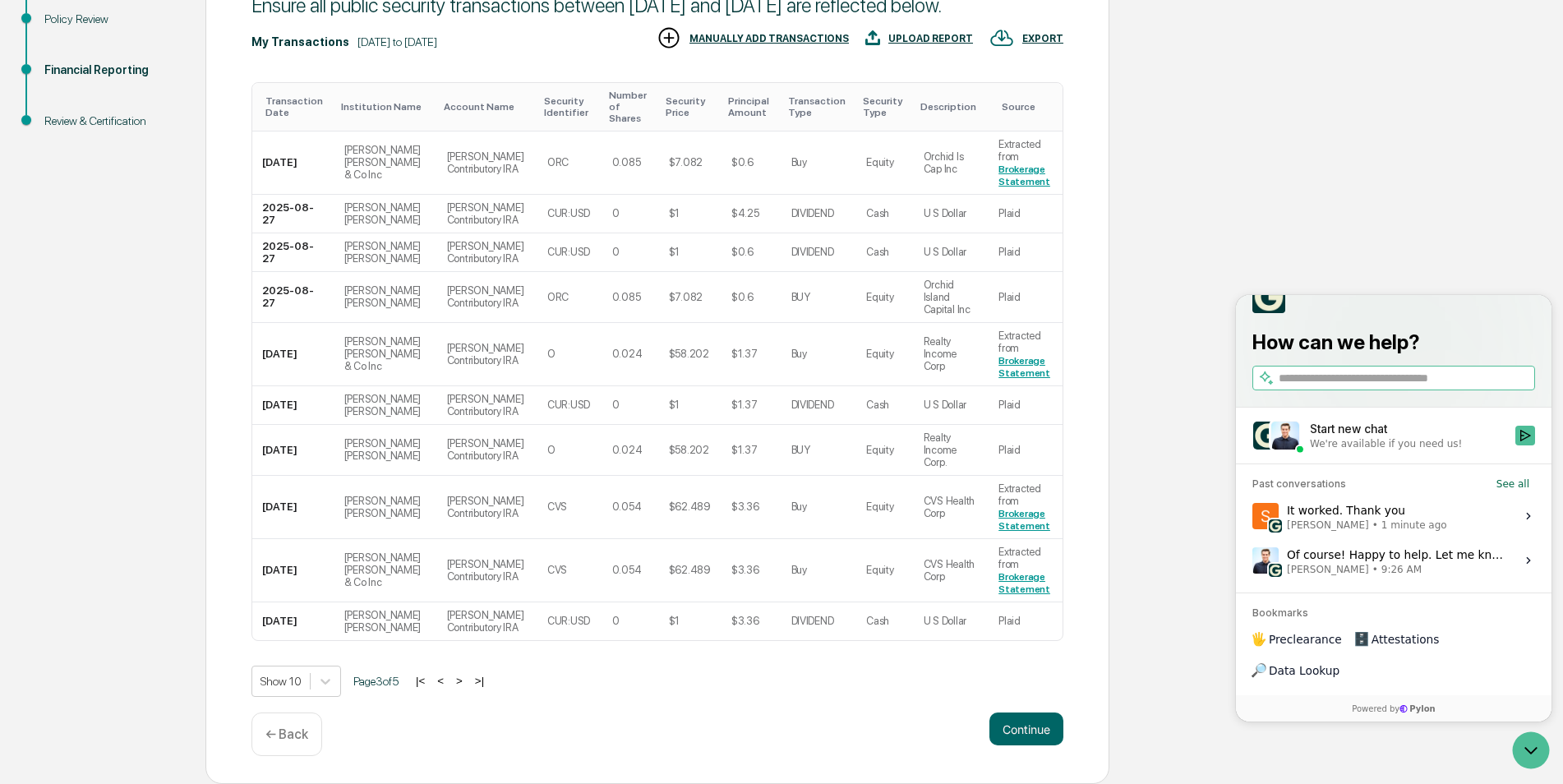
click at [458, 688] on div "|< < > >|" at bounding box center [450, 680] width 78 height 14
click at [460, 688] on button ">" at bounding box center [459, 680] width 16 height 14
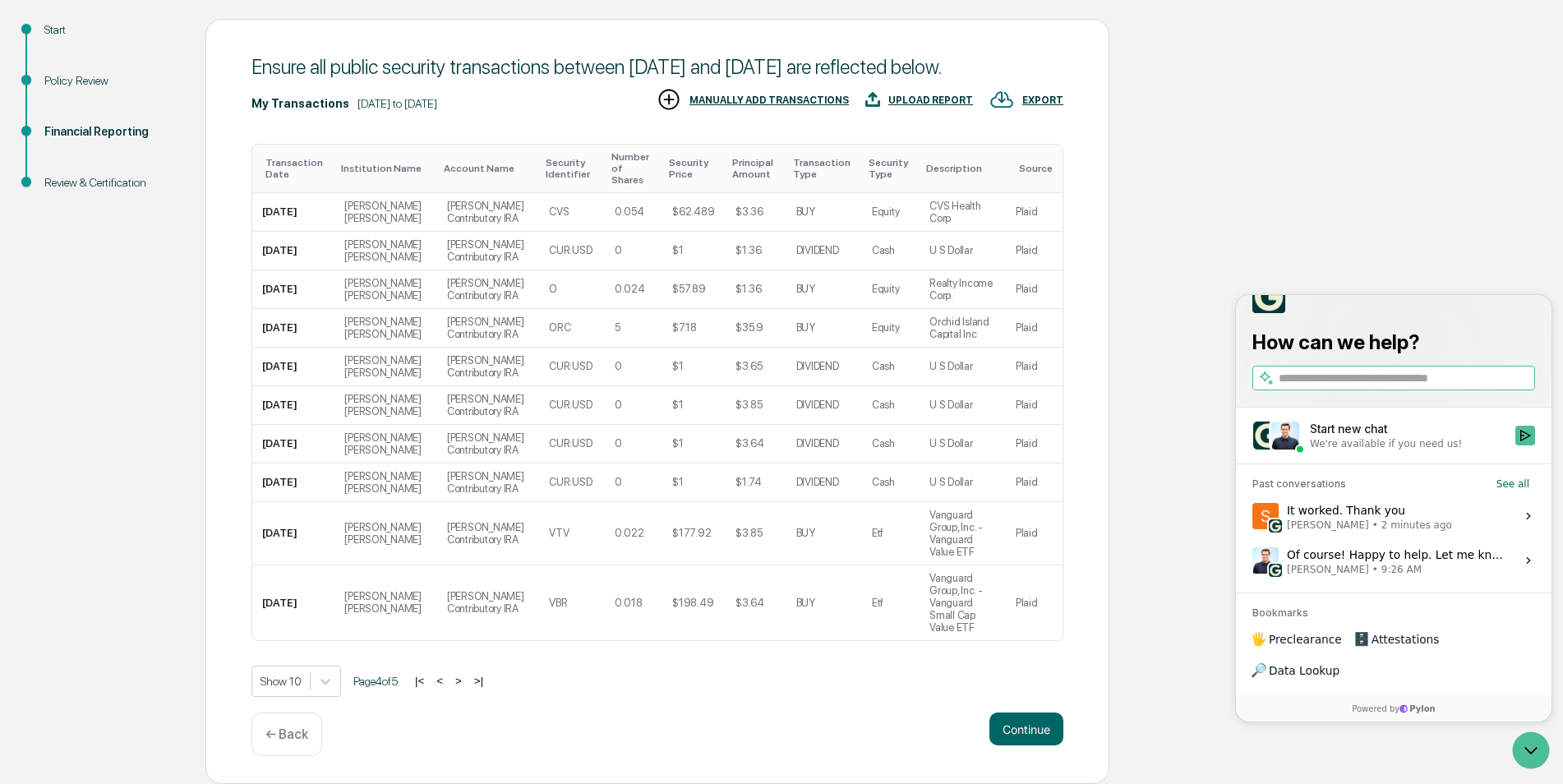
click at [467, 683] on button ">" at bounding box center [458, 680] width 16 height 14
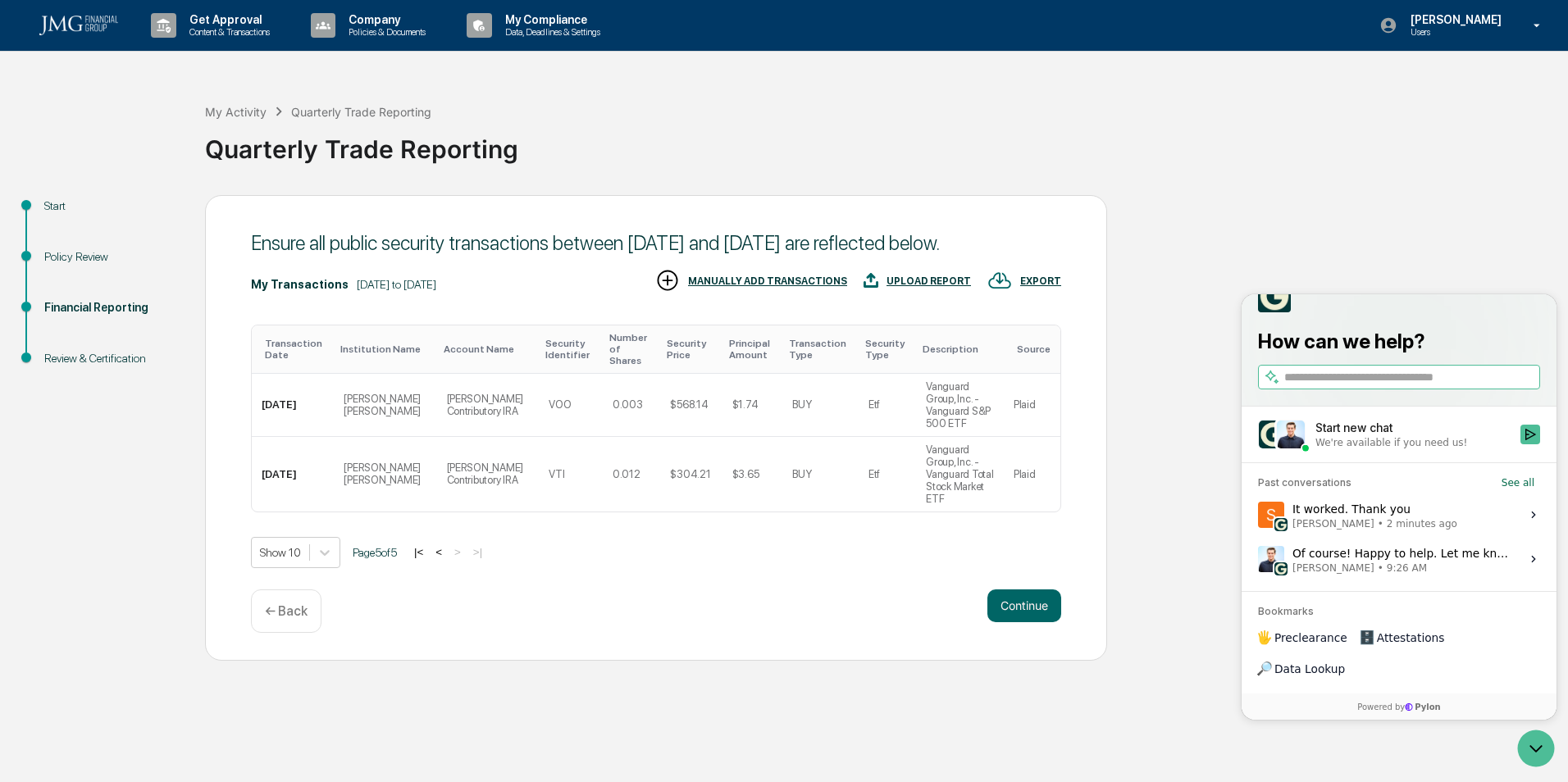
click at [447, 545] on button "<" at bounding box center [438, 552] width 16 height 14
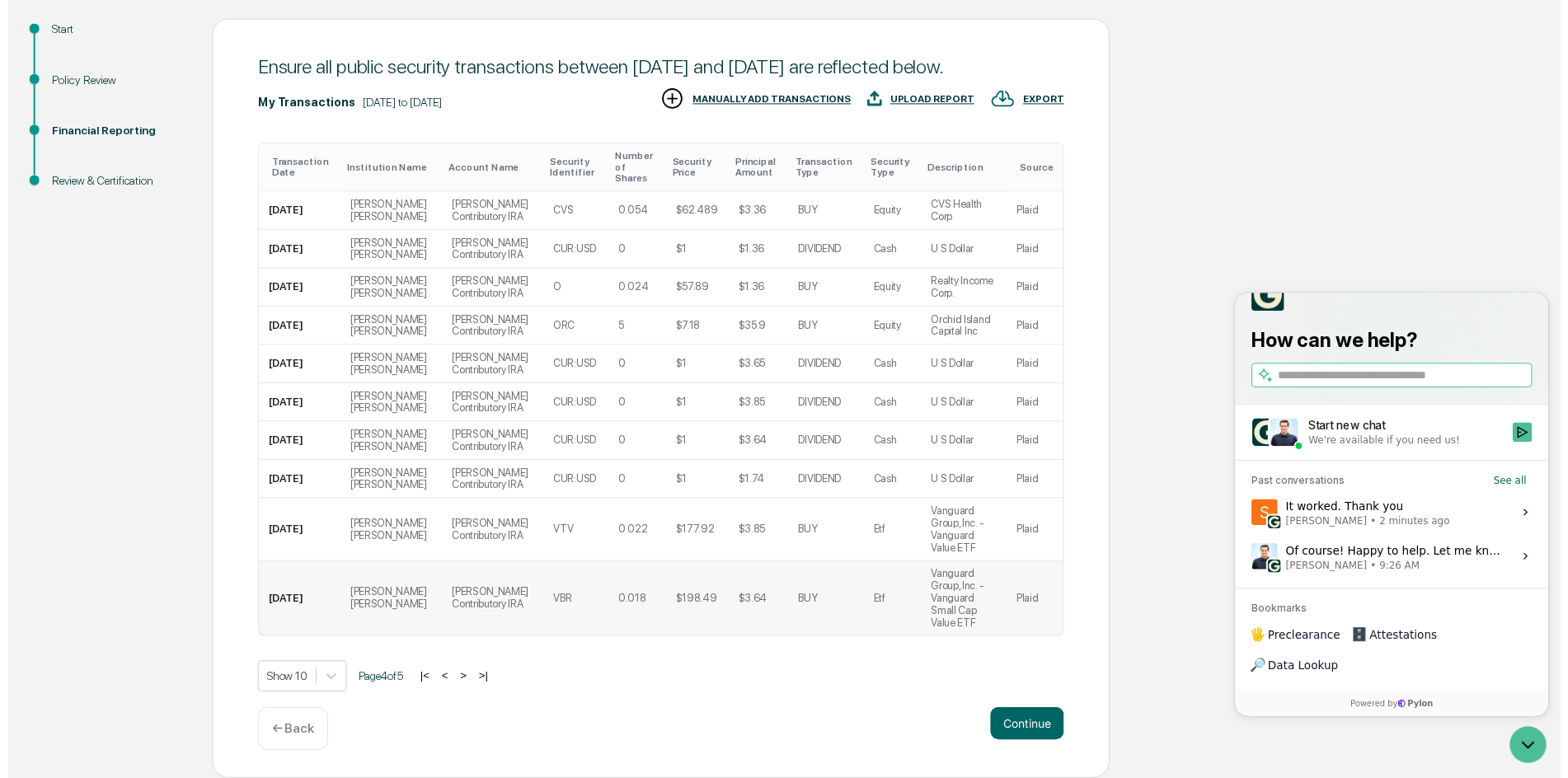
scroll to position [252, 0]
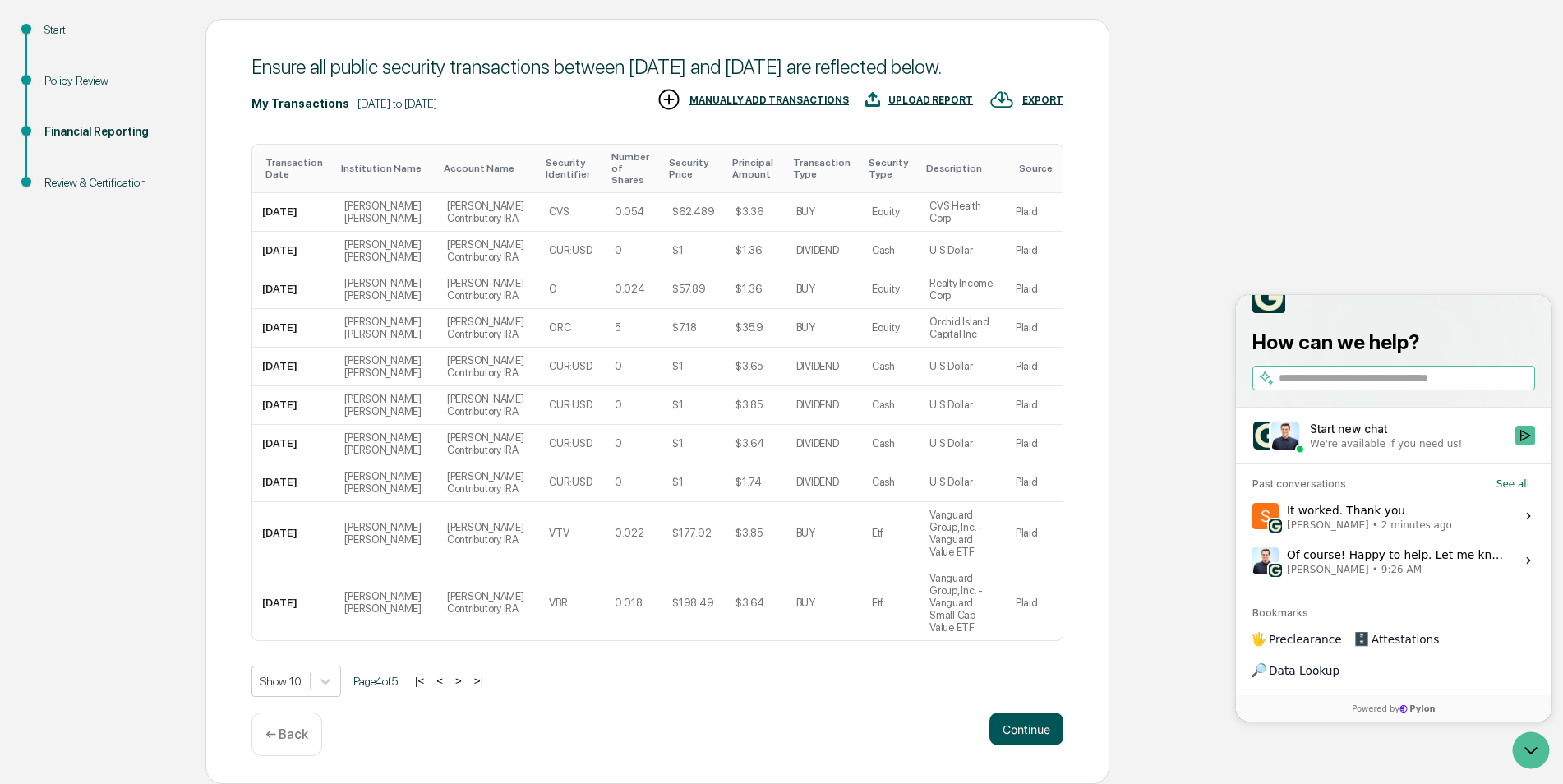
click at [1042, 731] on button "Continue" at bounding box center [1026, 729] width 74 height 33
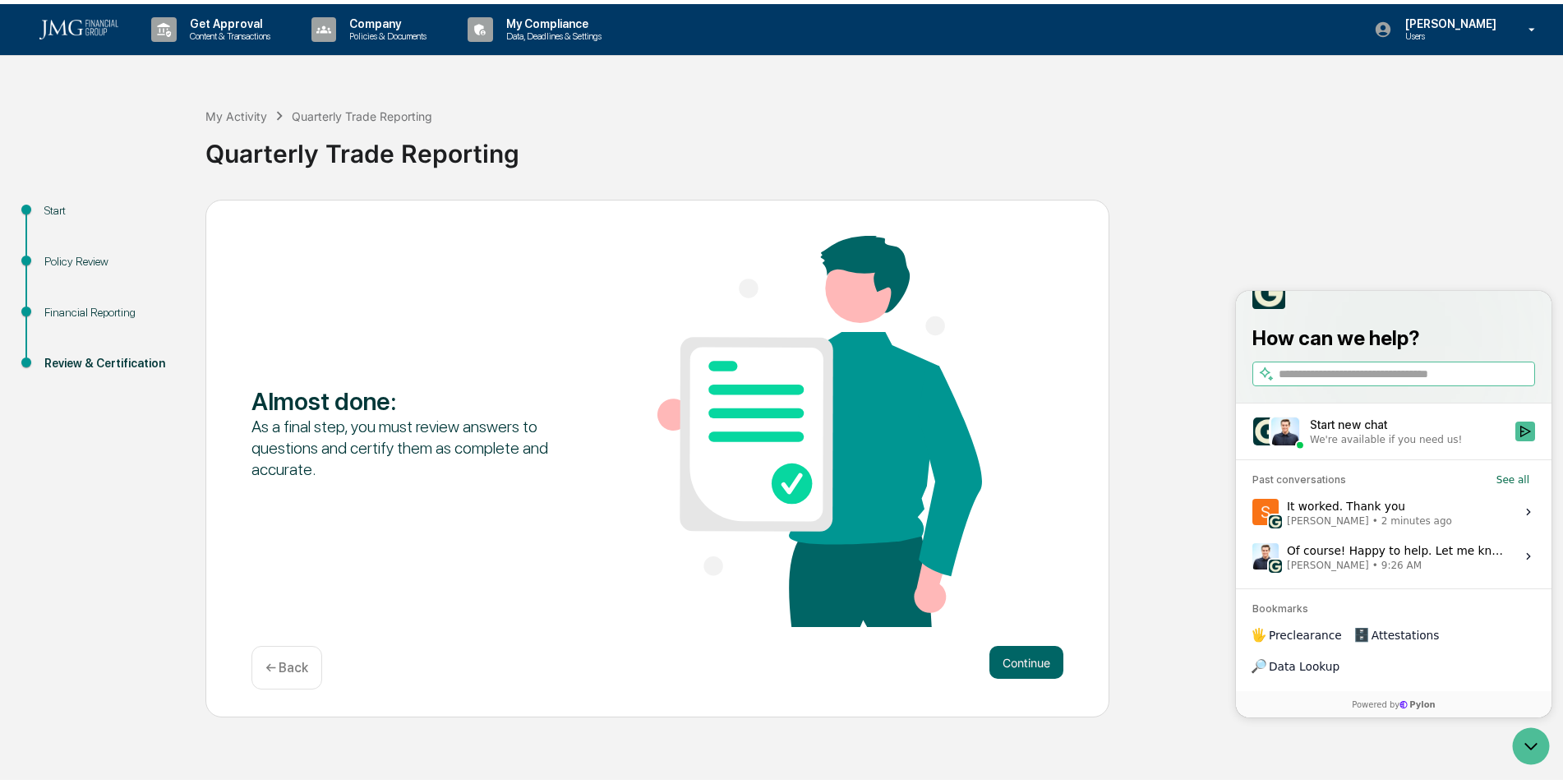
scroll to position [0, 0]
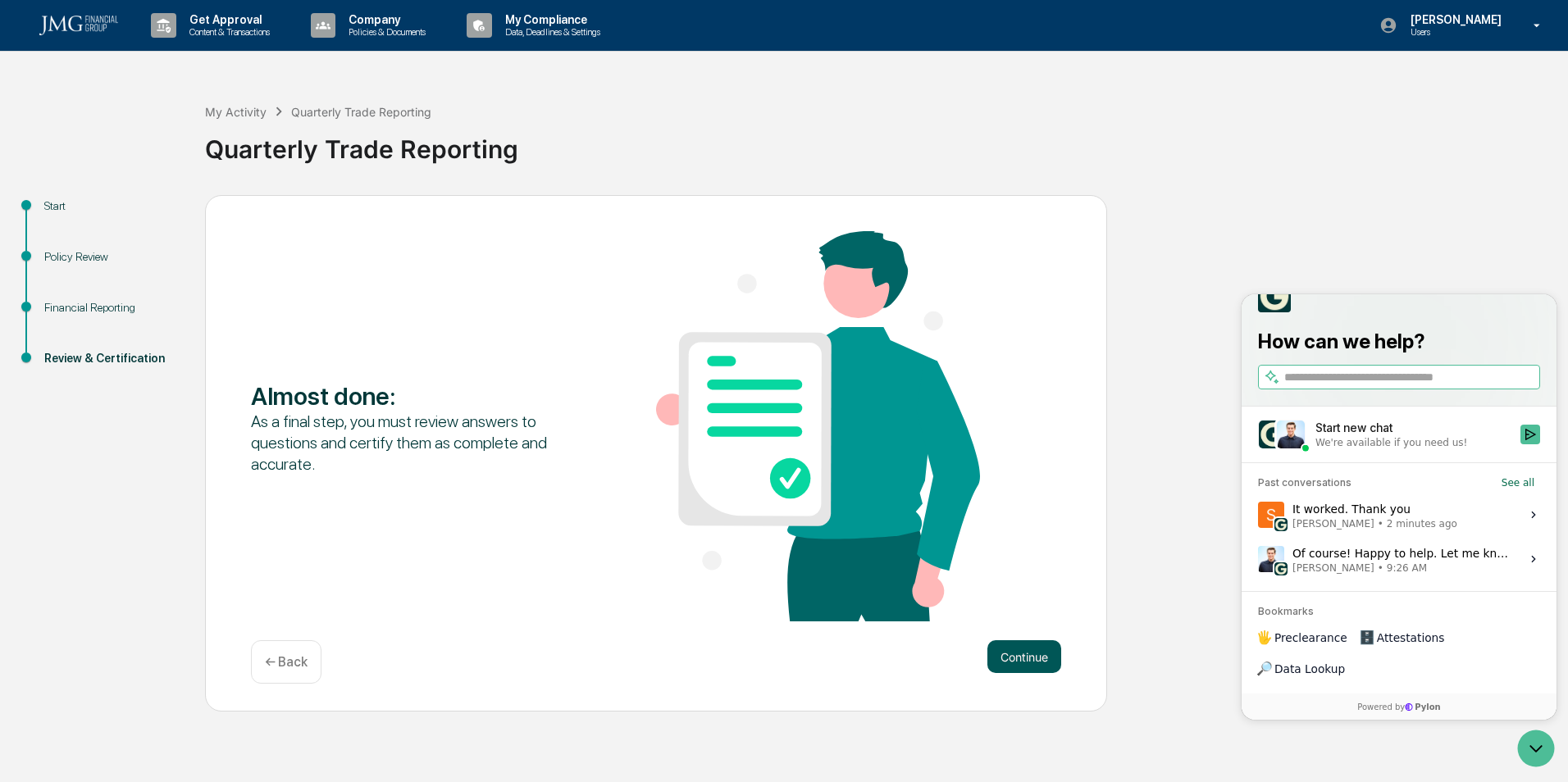
click at [1022, 667] on button "Continue" at bounding box center [1023, 656] width 74 height 33
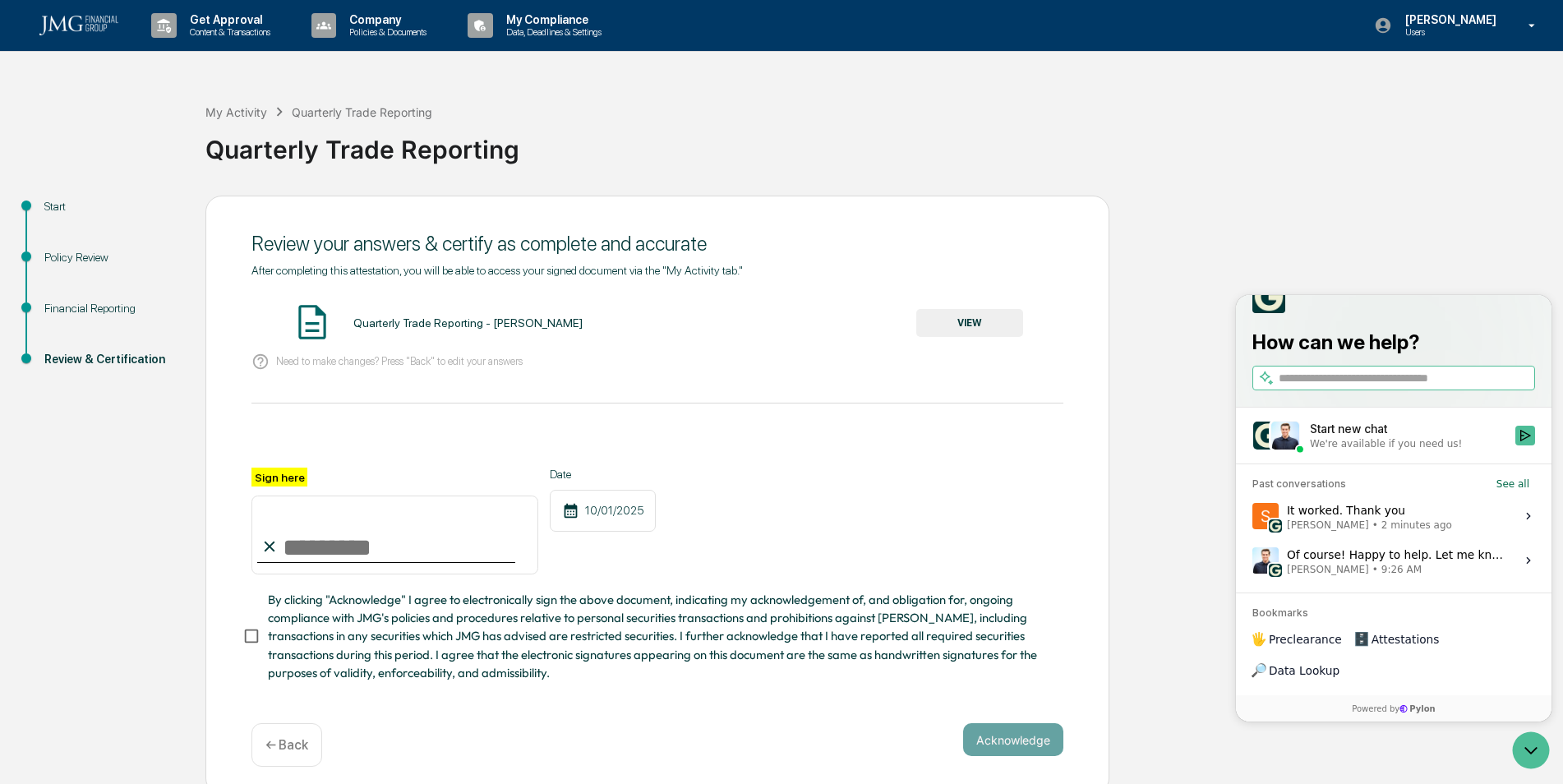
click at [963, 316] on button "VIEW" at bounding box center [969, 322] width 107 height 28
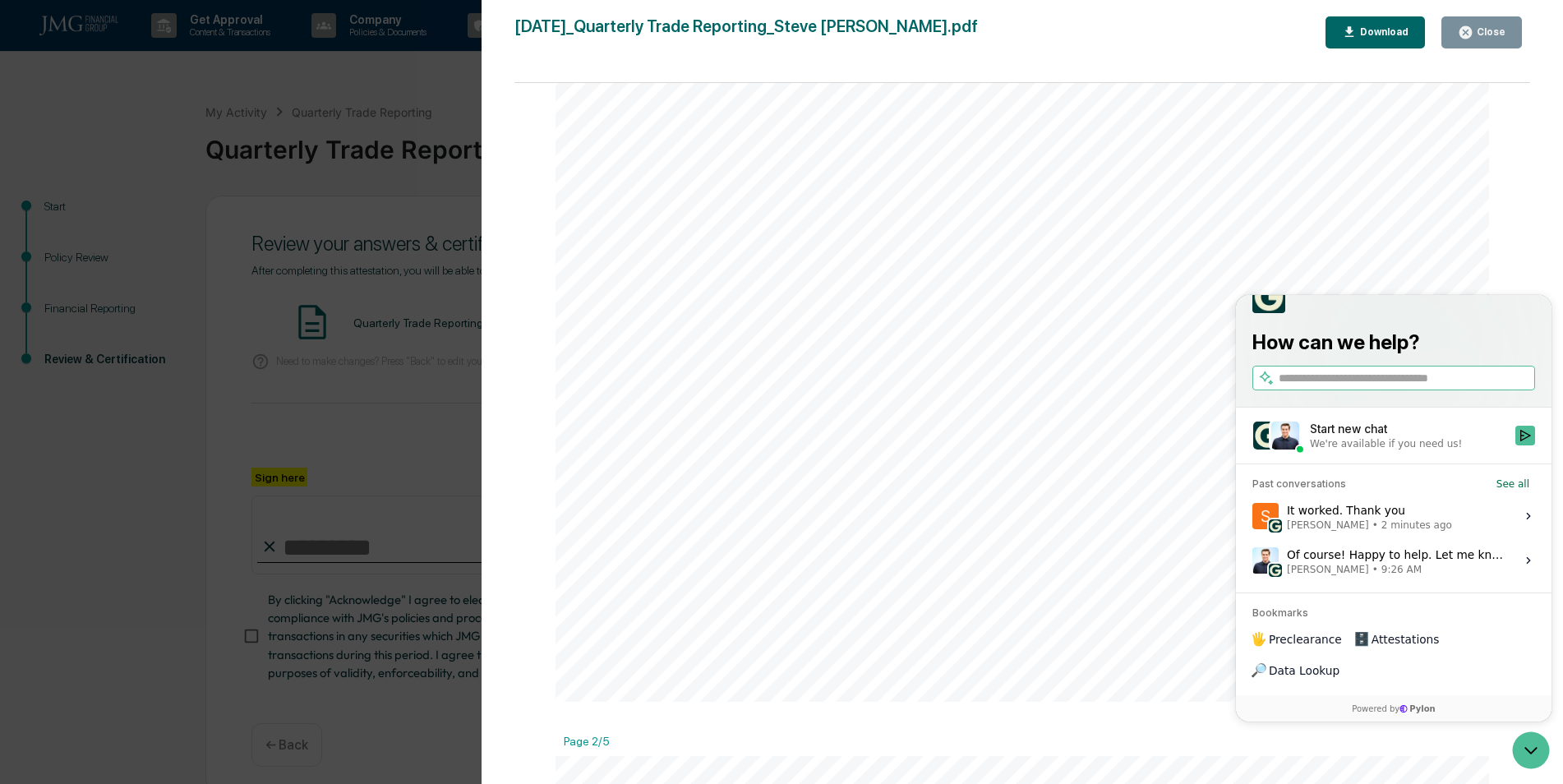
scroll to position [247, 0]
click at [1515, 747] on icon "Open customer support" at bounding box center [1531, 750] width 41 height 41
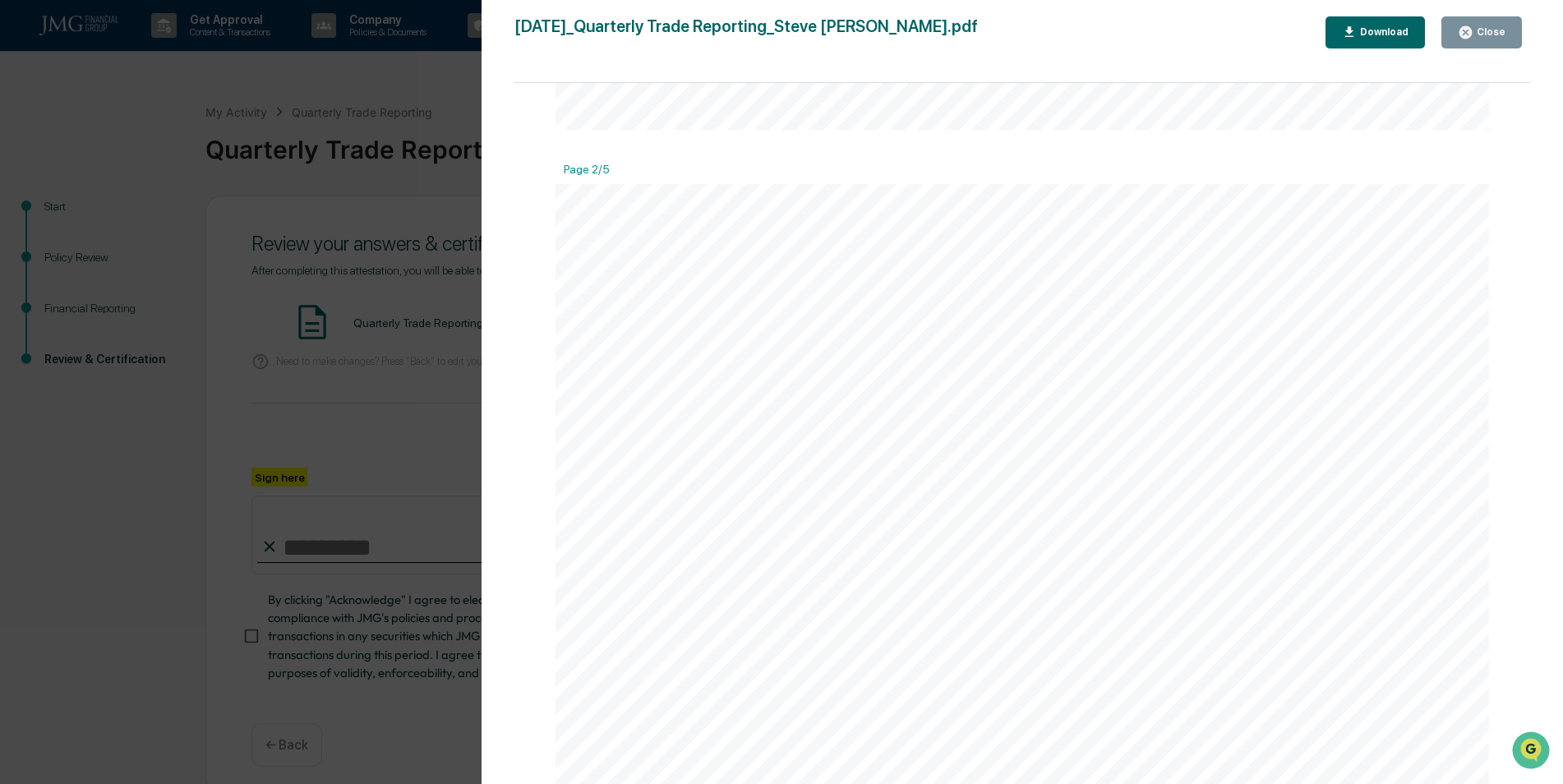
scroll to position [1315, 0]
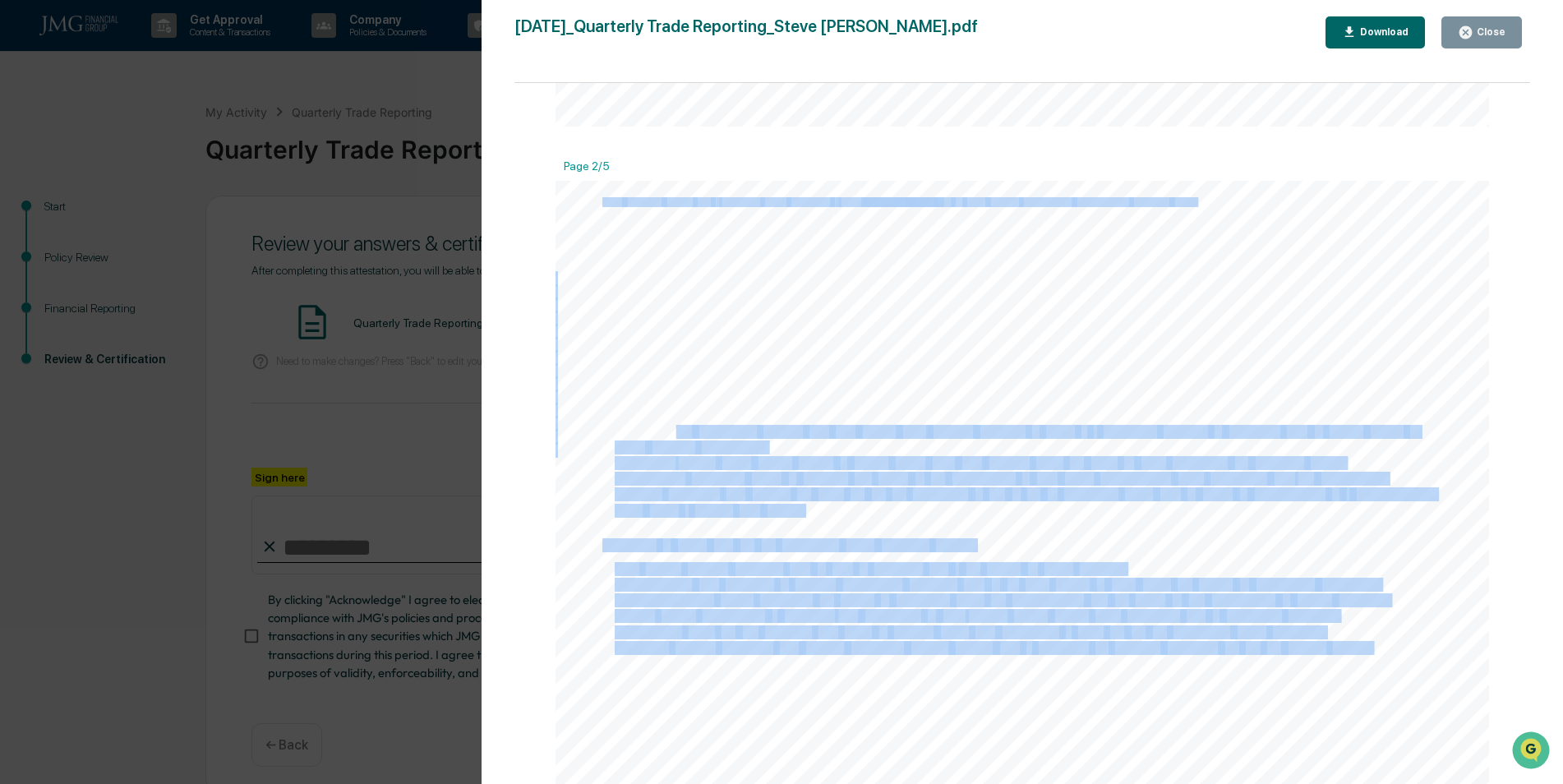
drag, startPoint x: 670, startPoint y: 437, endPoint x: 829, endPoint y: 450, distance: 159.5
drag, startPoint x: 829, startPoint y: 450, endPoint x: 1024, endPoint y: 469, distance: 195.9
click at [1024, 469] on span "investor" at bounding box center [1007, 463] width 44 height 12
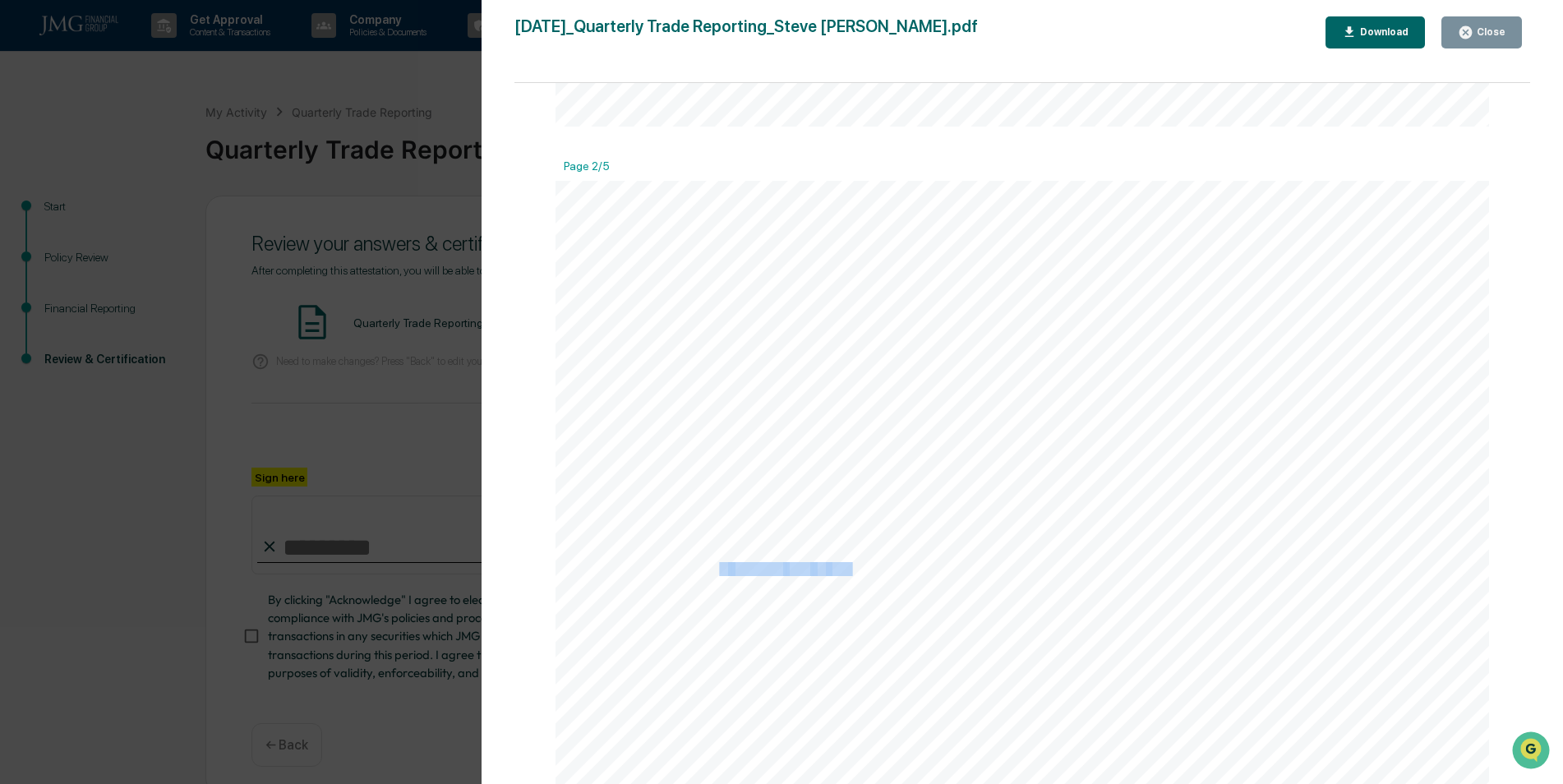
drag, startPoint x: 715, startPoint y: 563, endPoint x: 847, endPoint y: 570, distance: 132.2
drag, startPoint x: 847, startPoint y: 570, endPoint x: 664, endPoint y: 559, distance: 183.3
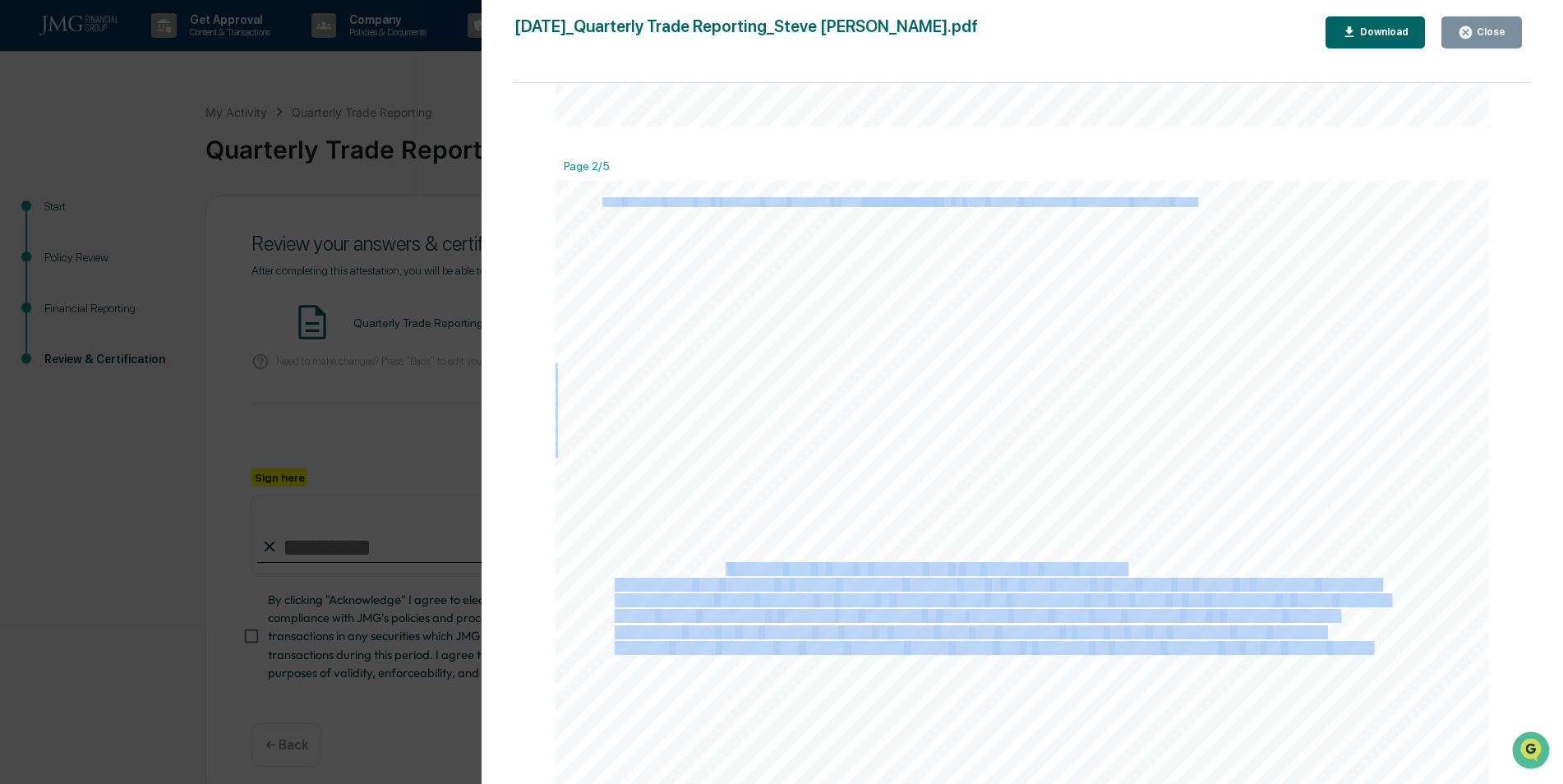
drag, startPoint x: 668, startPoint y: 554, endPoint x: 720, endPoint y: 562, distance: 52.6
drag, startPoint x: 720, startPoint y: 562, endPoint x: 638, endPoint y: 575, distance: 83.0
click at [622, 586] on span "Commodities:" at bounding box center [653, 584] width 77 height 12
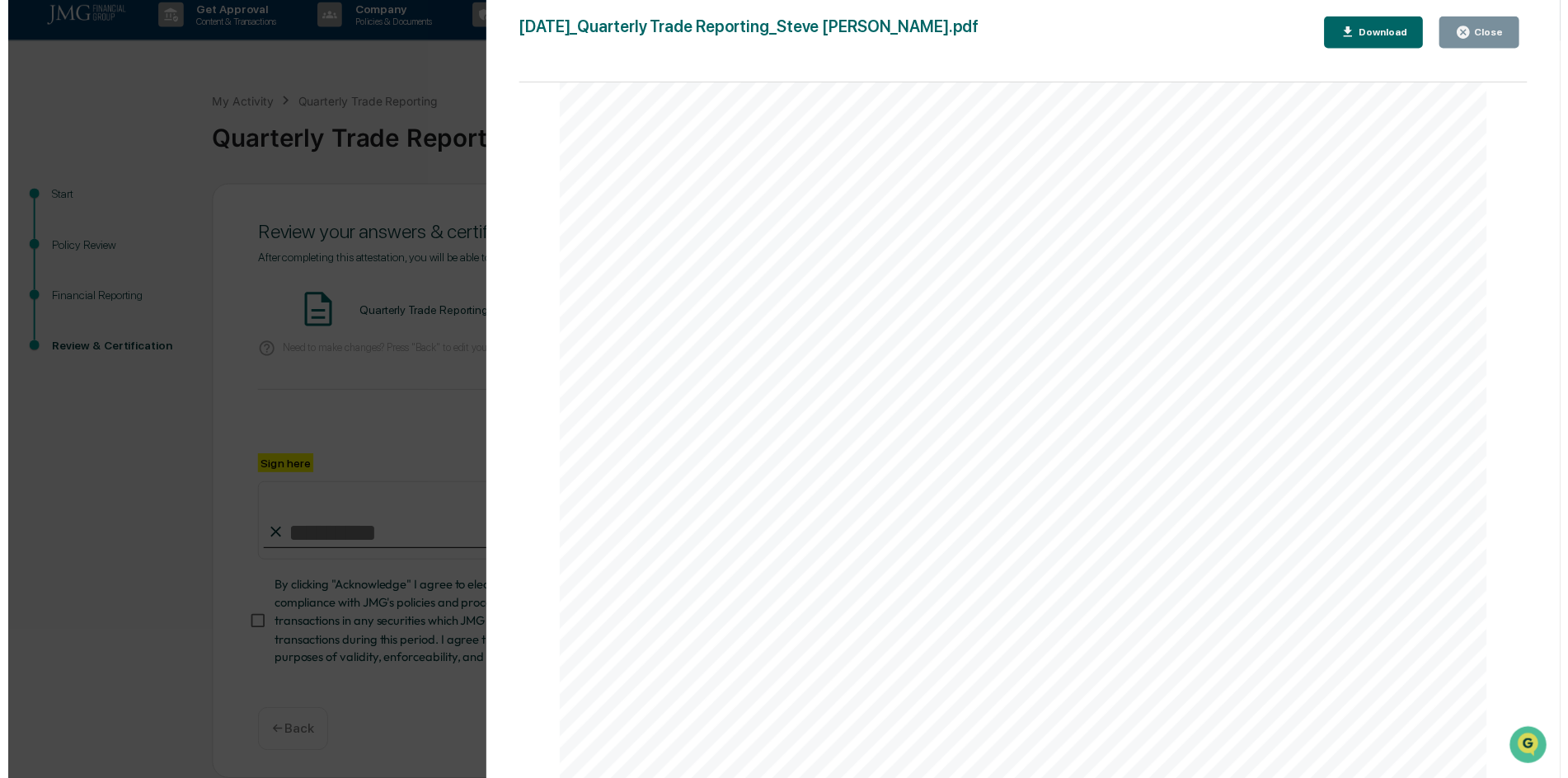
scroll to position [0, 0]
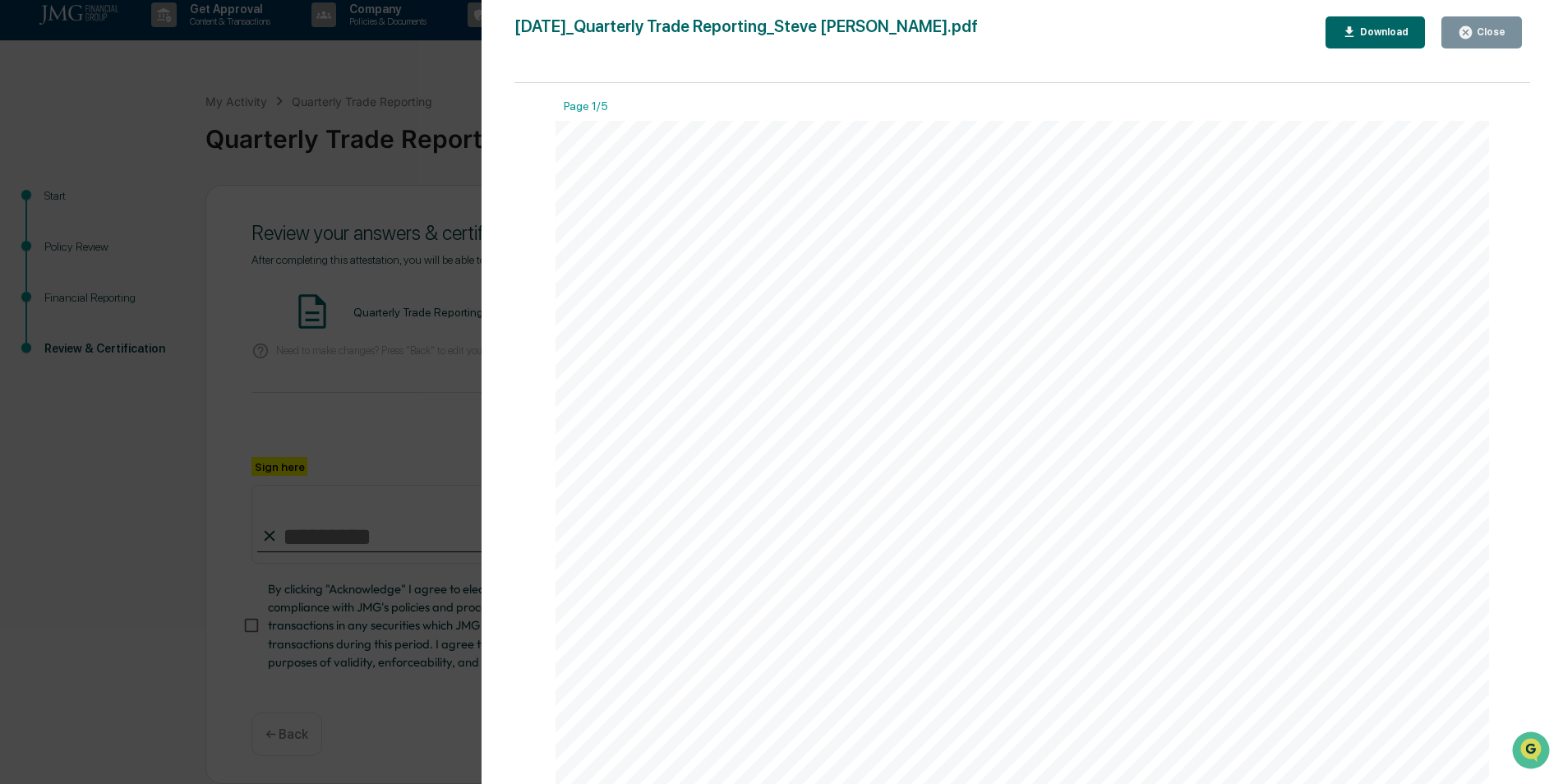
click at [1479, 31] on div "Close" at bounding box center [1490, 32] width 32 height 12
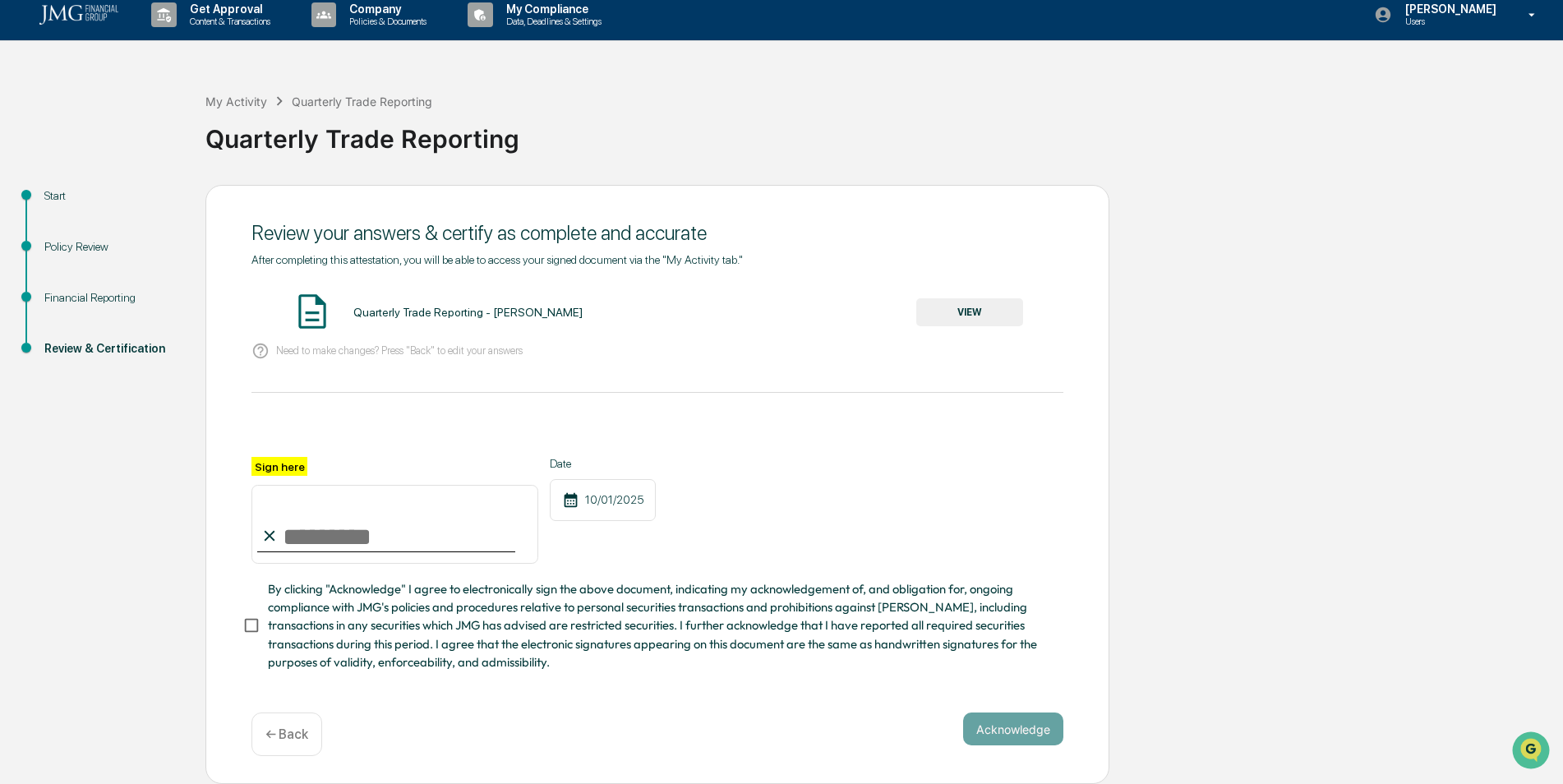
click at [312, 529] on input "Sign here" at bounding box center [395, 524] width 287 height 79
click at [321, 542] on input "Sign here" at bounding box center [395, 524] width 287 height 79
click at [285, 531] on input "Sign here" at bounding box center [395, 524] width 287 height 79
type input "**********"
click at [984, 724] on button "Acknowledge" at bounding box center [1014, 729] width 100 height 33
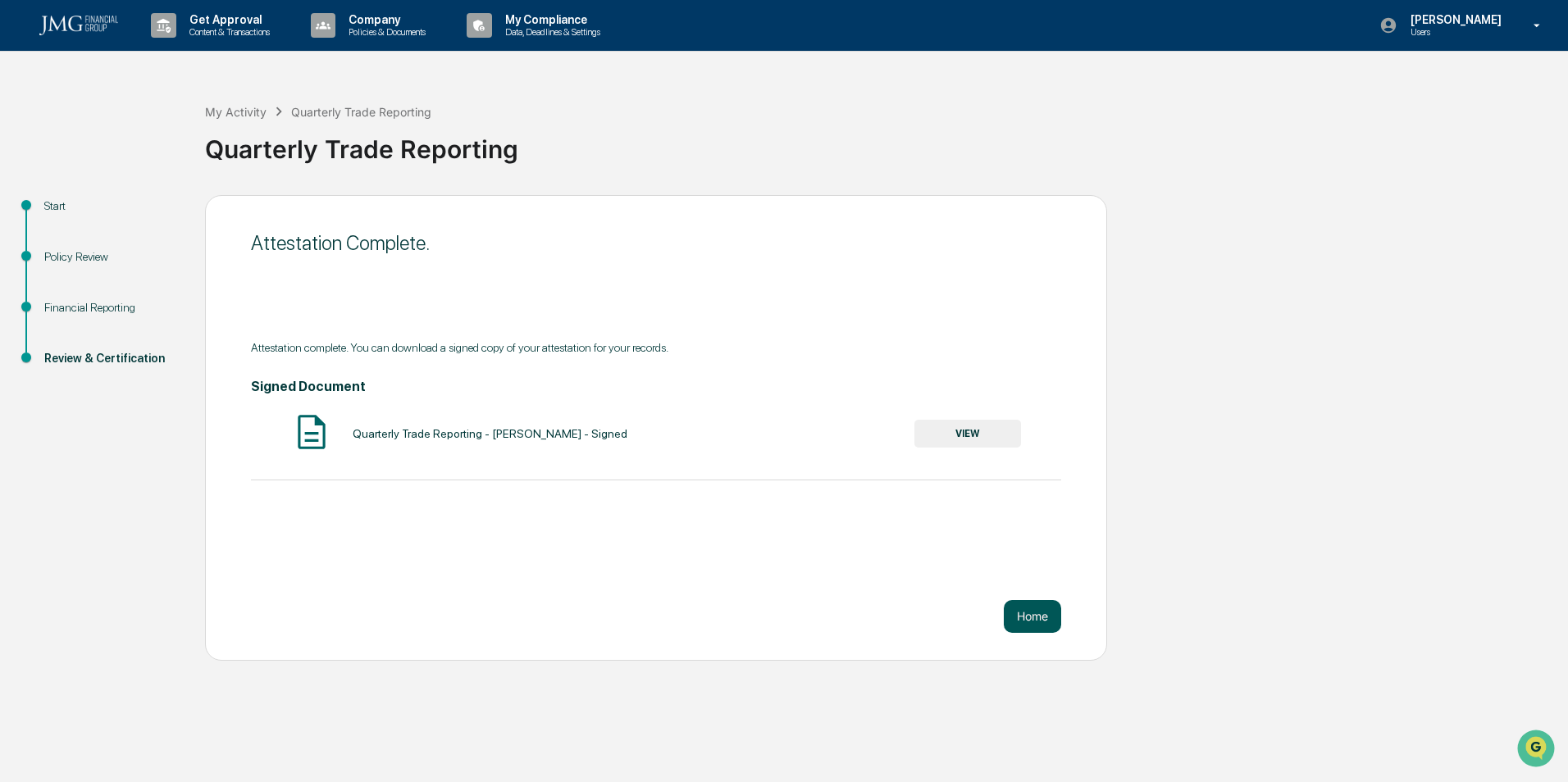
click at [1025, 616] on button "Home" at bounding box center [1033, 616] width 58 height 33
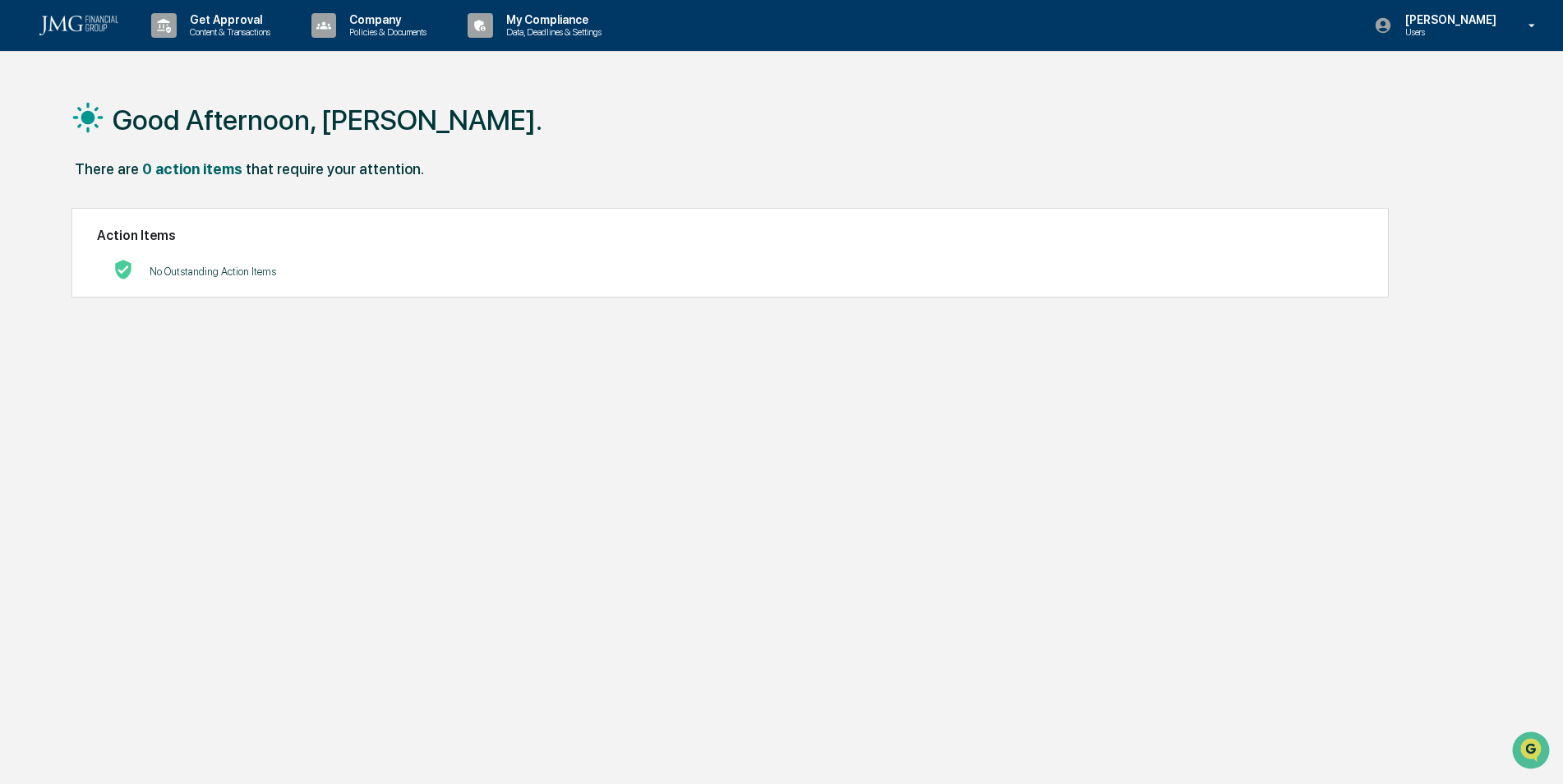
click at [970, 664] on div "Good Afternoon, [PERSON_NAME]. There are 0 action items that require your atten…" at bounding box center [775, 470] width 1456 height 784
click at [1429, 6] on div "[PERSON_NAME] Users" at bounding box center [1460, 26] width 206 height 51
click at [1403, 87] on li "Logout" at bounding box center [1443, 83] width 230 height 31
